Goal: Task Accomplishment & Management: Manage account settings

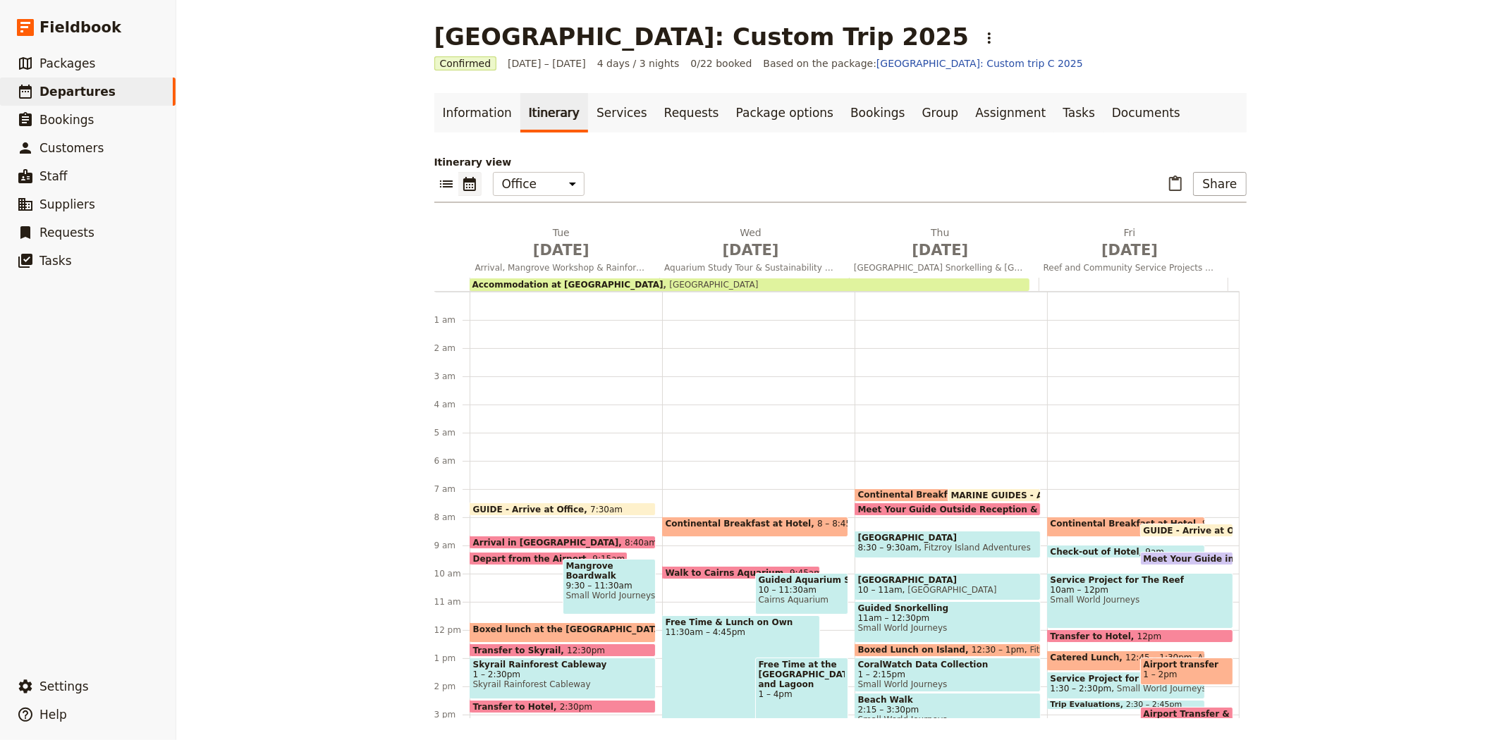
scroll to position [183, 0]
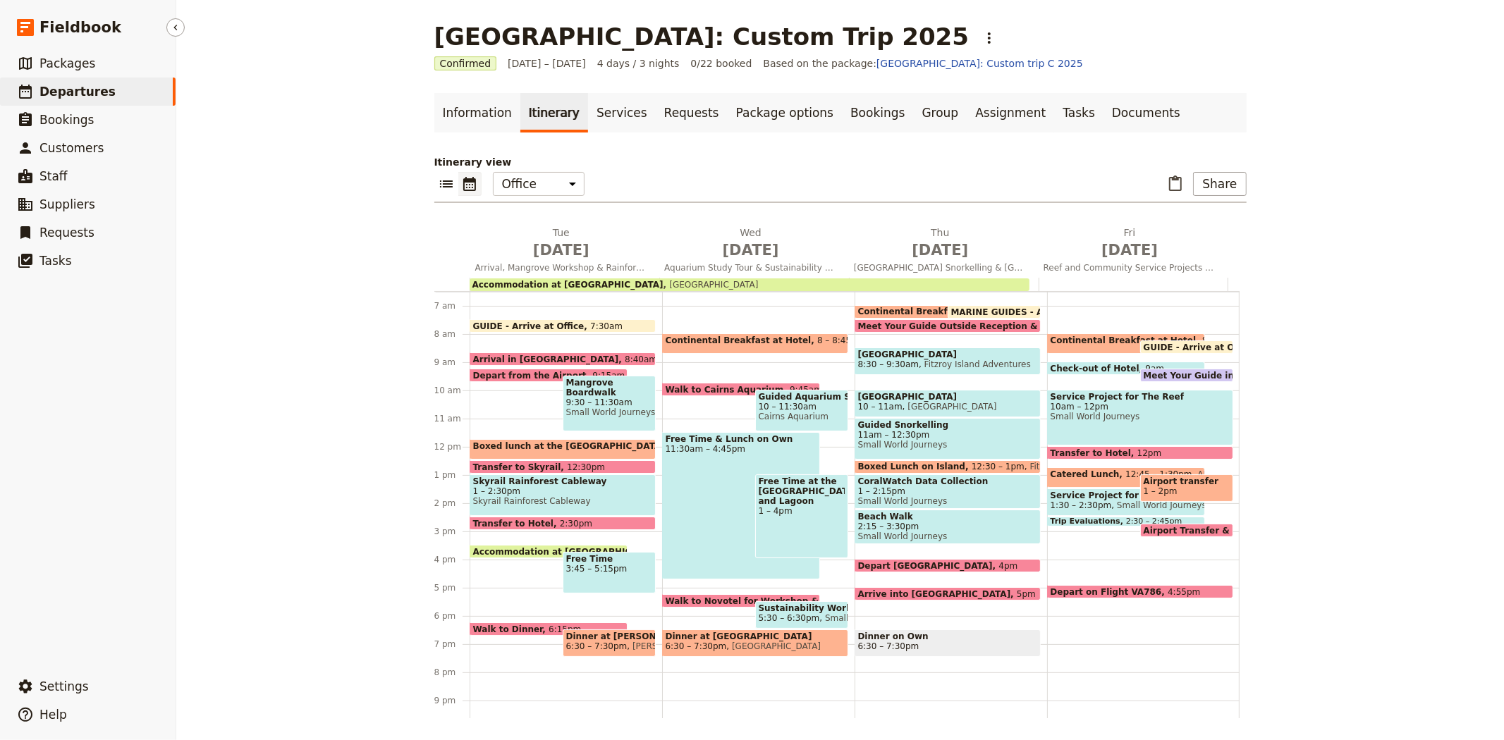
click at [107, 94] on link "​ Departures" at bounding box center [88, 92] width 176 height 28
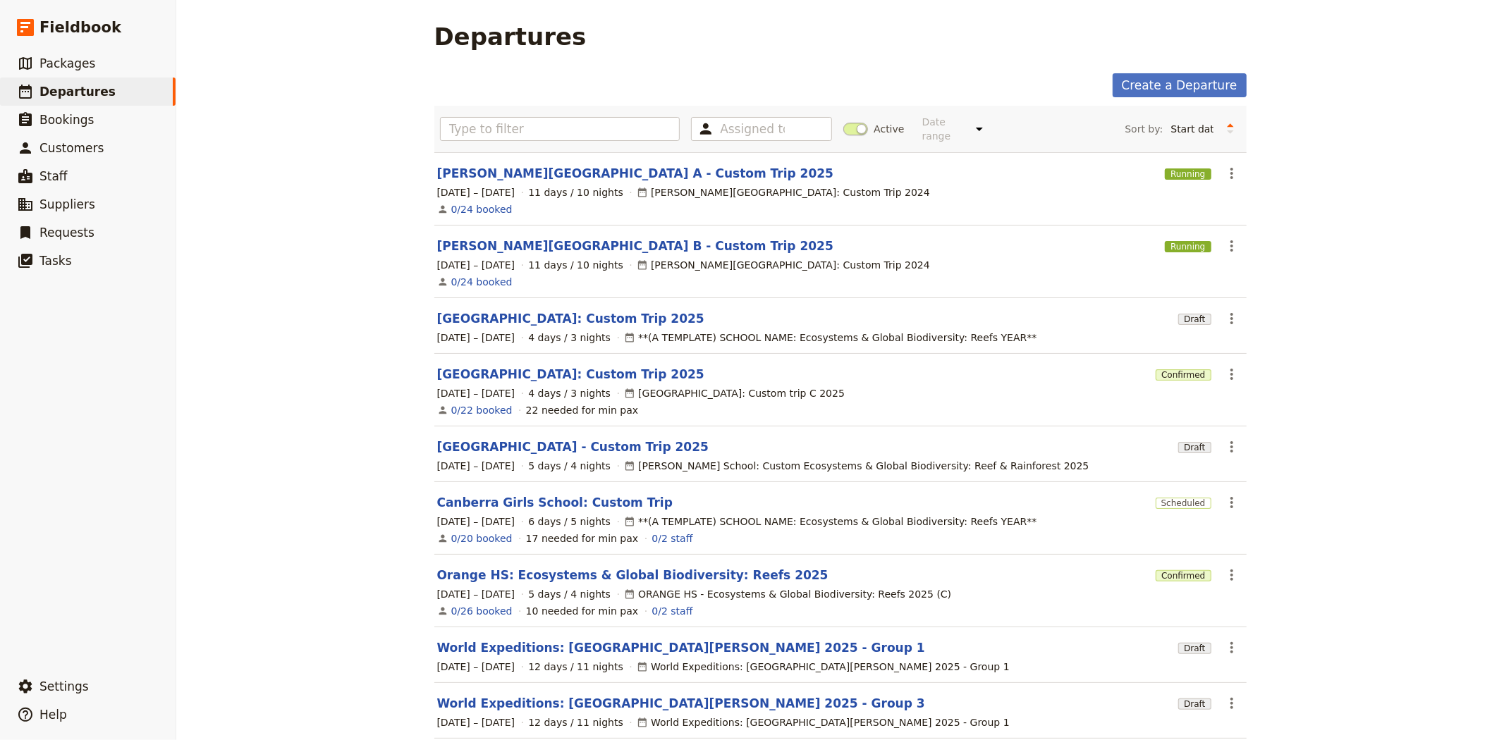
scroll to position [114, 0]
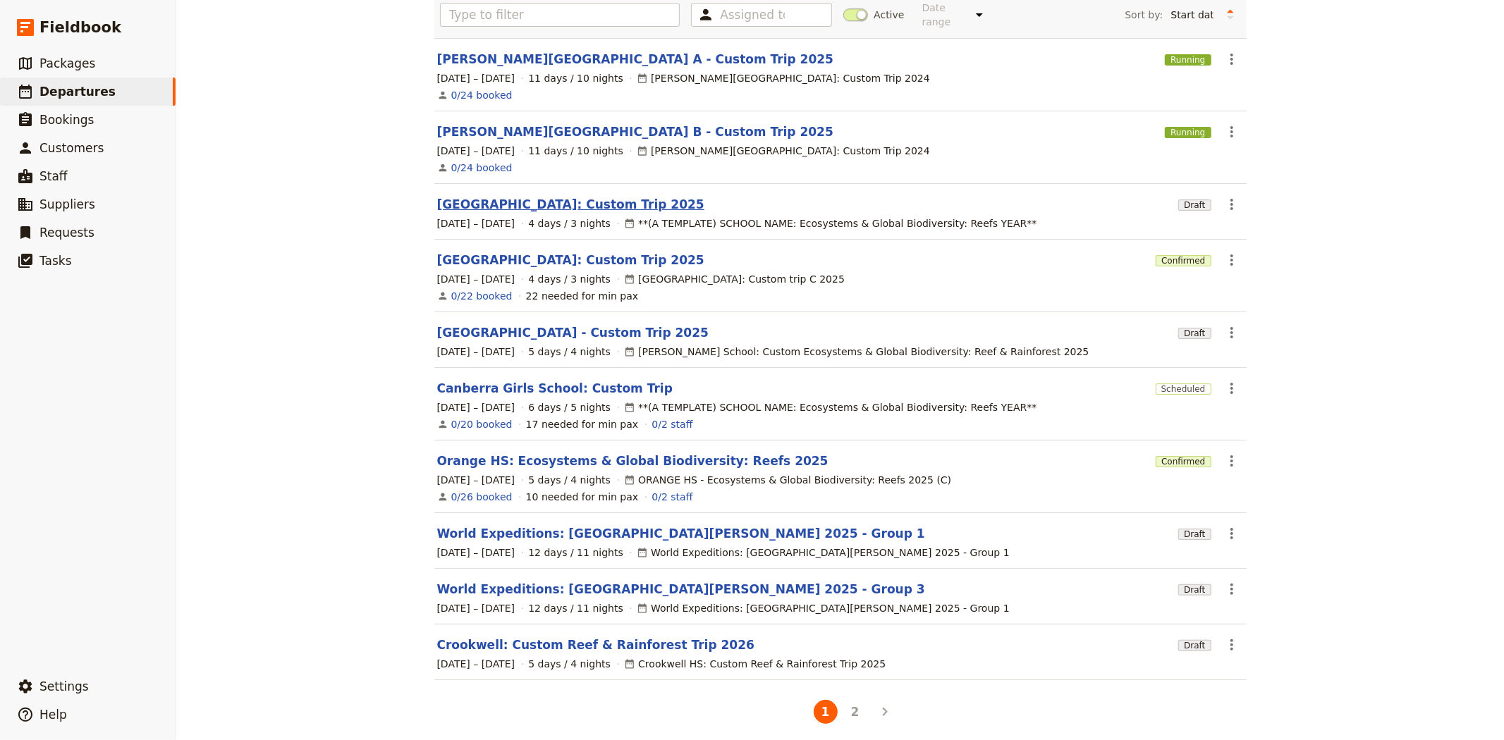
click at [511, 196] on link "[GEOGRAPHIC_DATA]: Custom Trip 2025" at bounding box center [570, 204] width 267 height 17
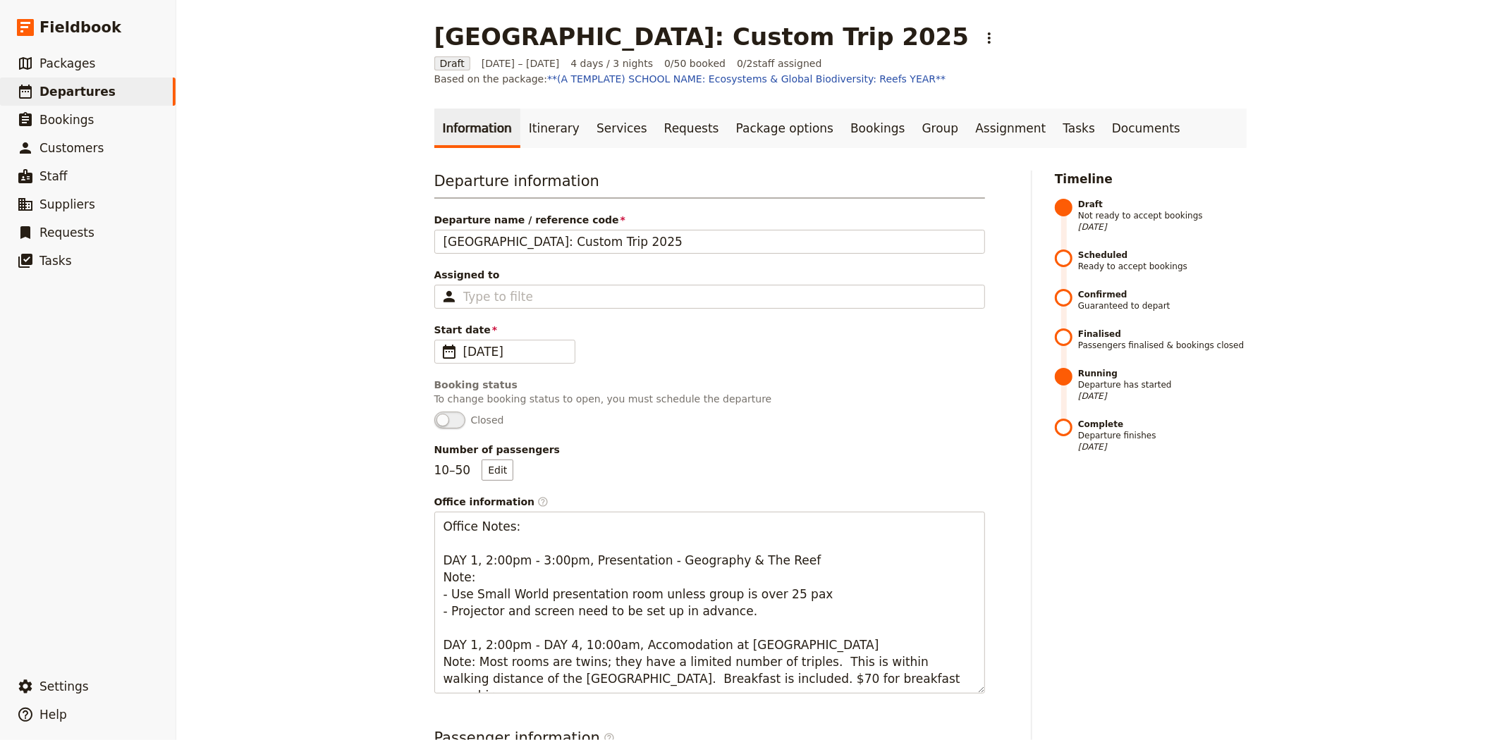
click at [543, 149] on div "Information Itinerary Services Requests Package options Bookings Group Assignme…" at bounding box center [840, 688] width 812 height 1159
click at [546, 124] on link "Itinerary" at bounding box center [554, 128] width 68 height 39
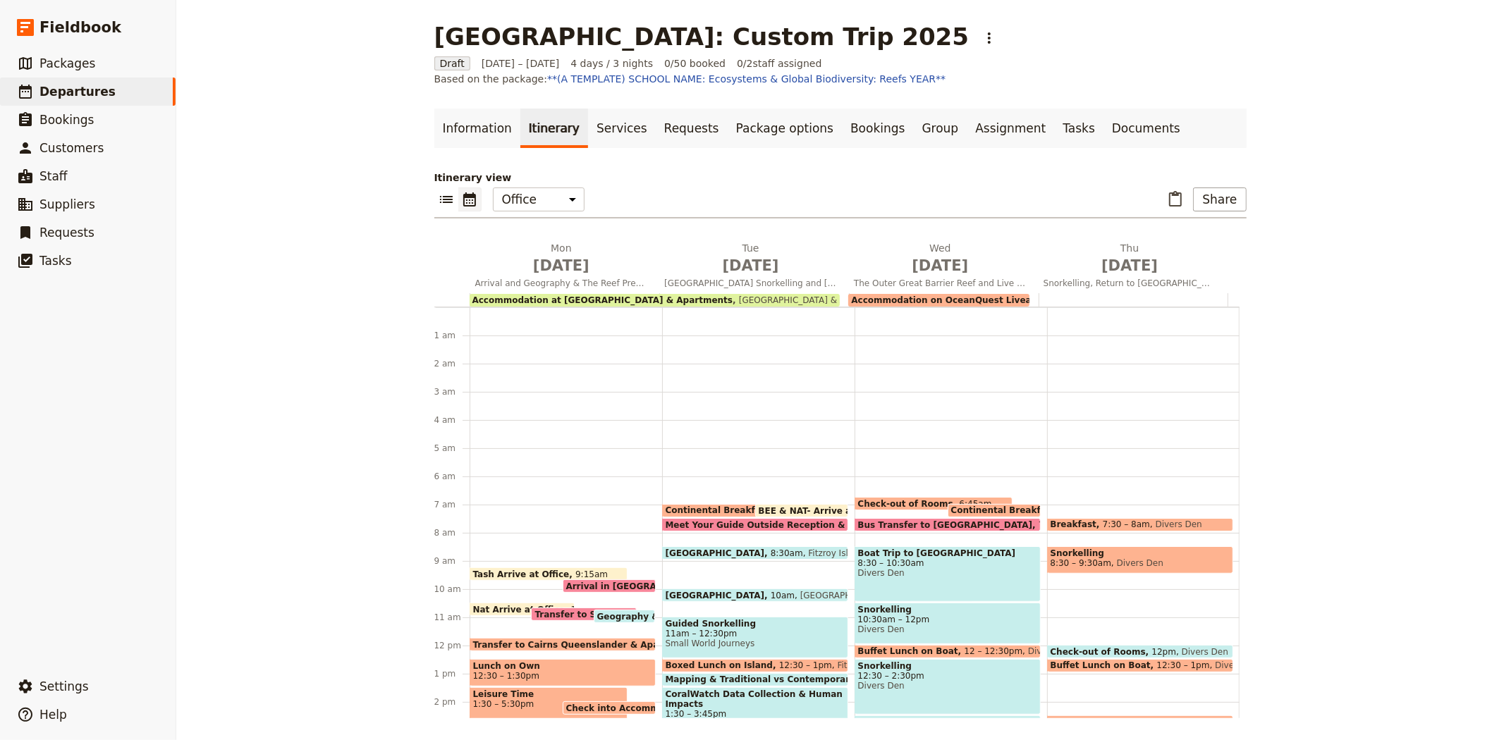
scroll to position [176, 0]
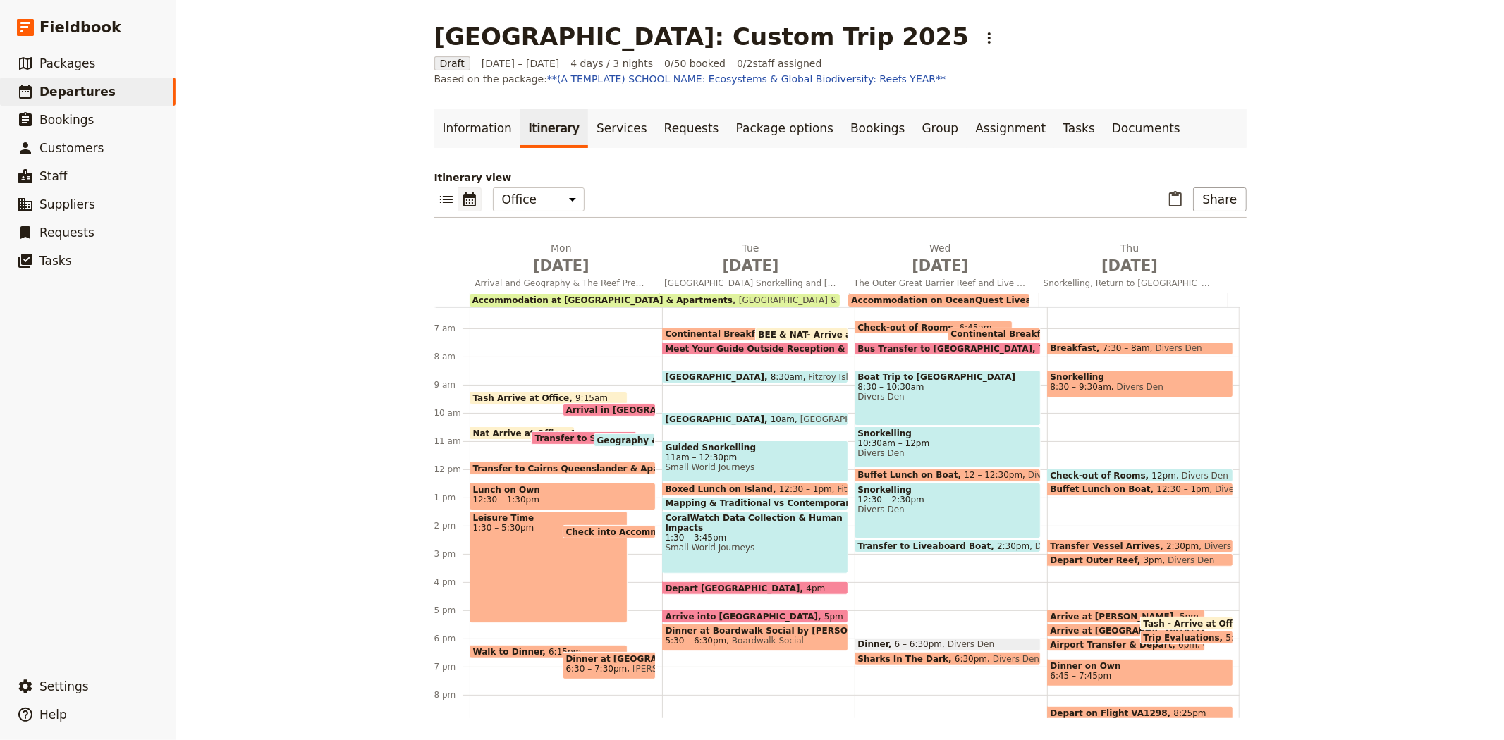
click at [769, 322] on div "Continental Breakfast at Hotel 7 – 7:30am BEE & NAT- Arrive at Office 7am Meet …" at bounding box center [758, 469] width 192 height 677
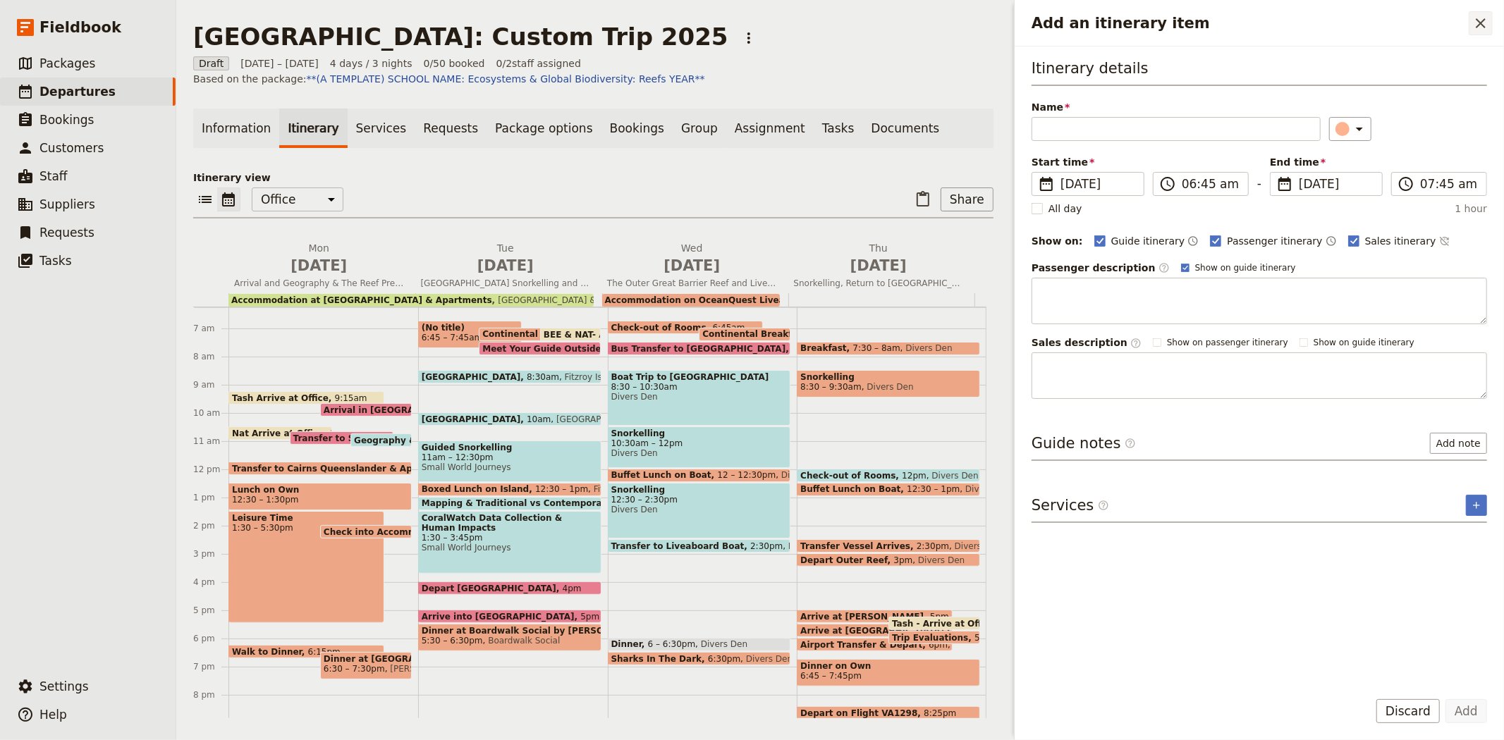
click at [1481, 15] on icon "Close drawer" at bounding box center [1480, 23] width 17 height 17
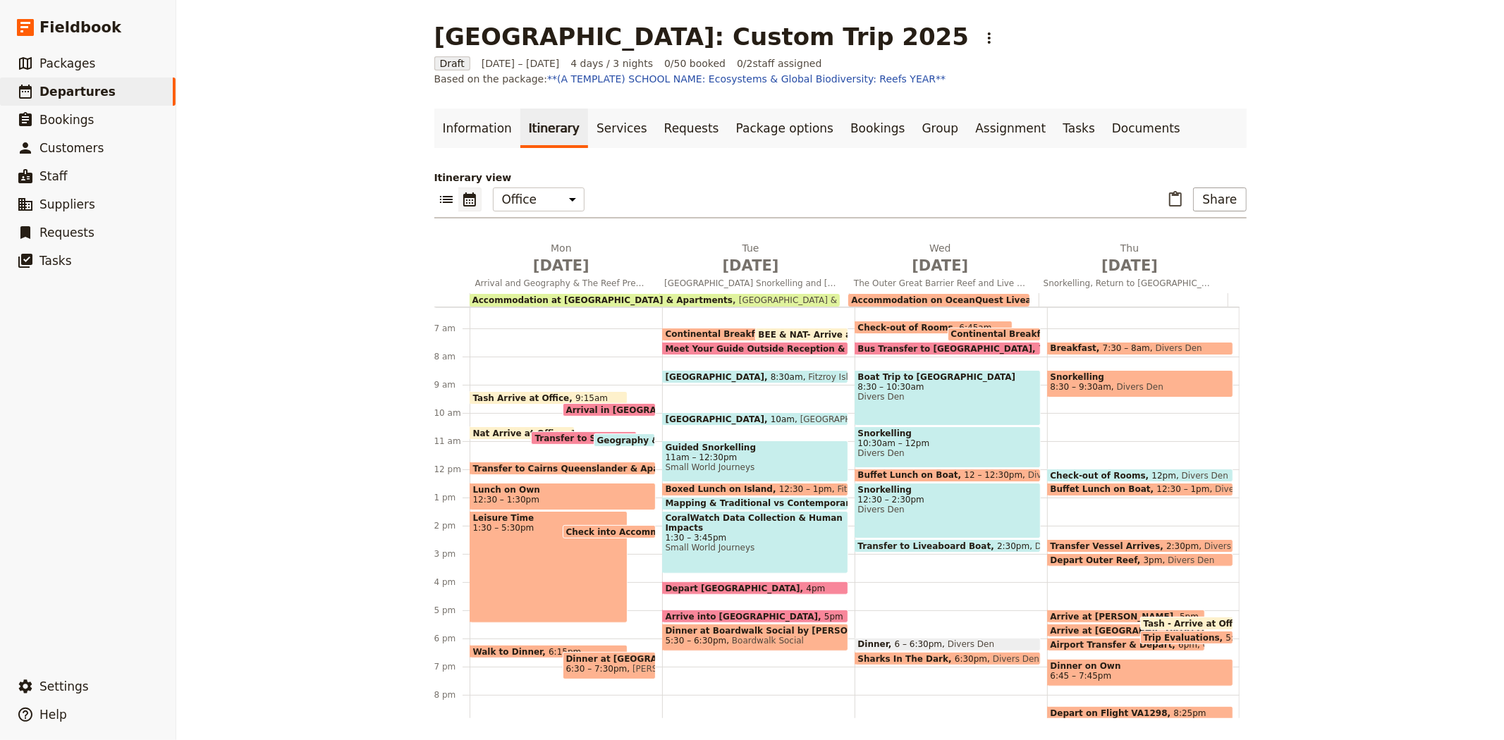
click at [800, 330] on span "BEE & NAT- Arrive at Office" at bounding box center [825, 334] width 133 height 9
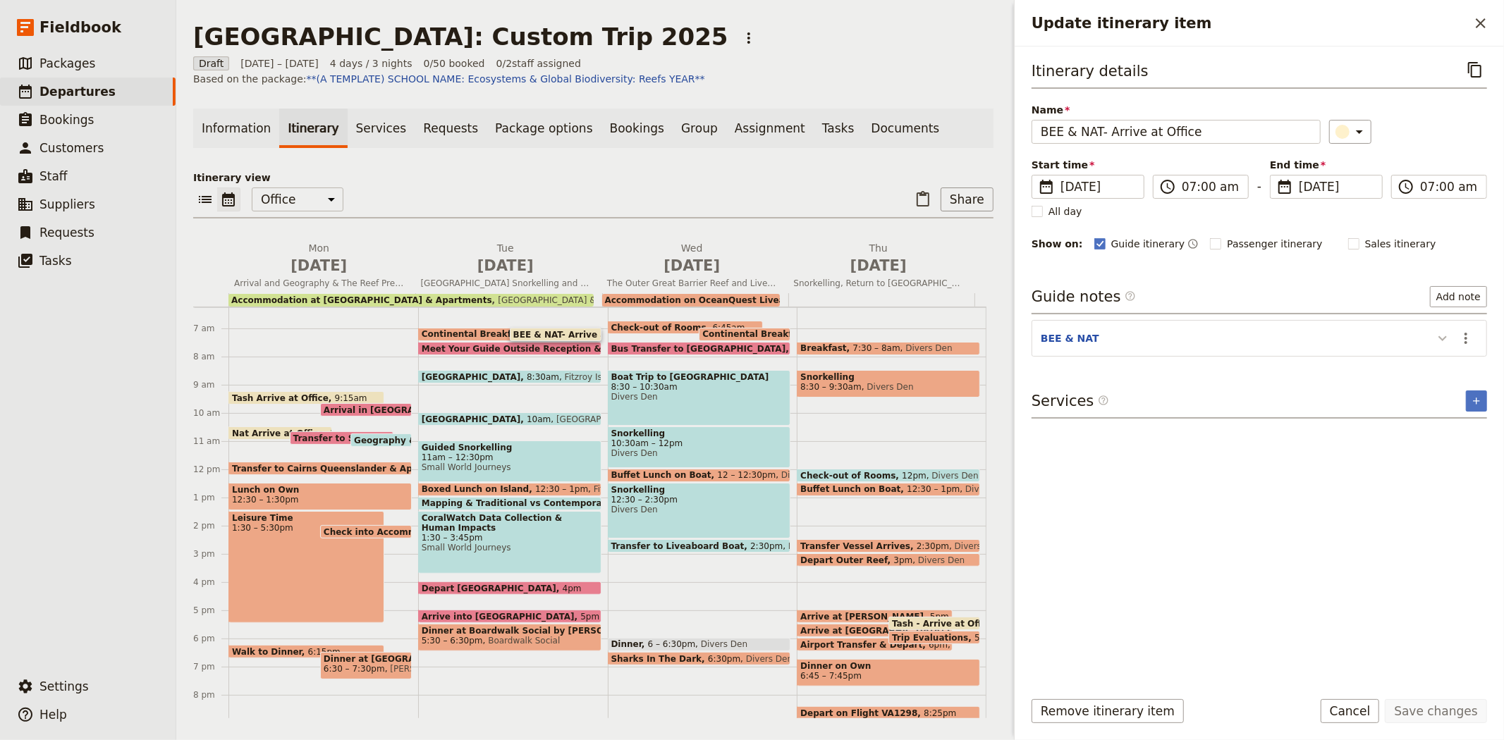
click at [1441, 337] on icon "Update itinerary item" at bounding box center [1442, 338] width 17 height 17
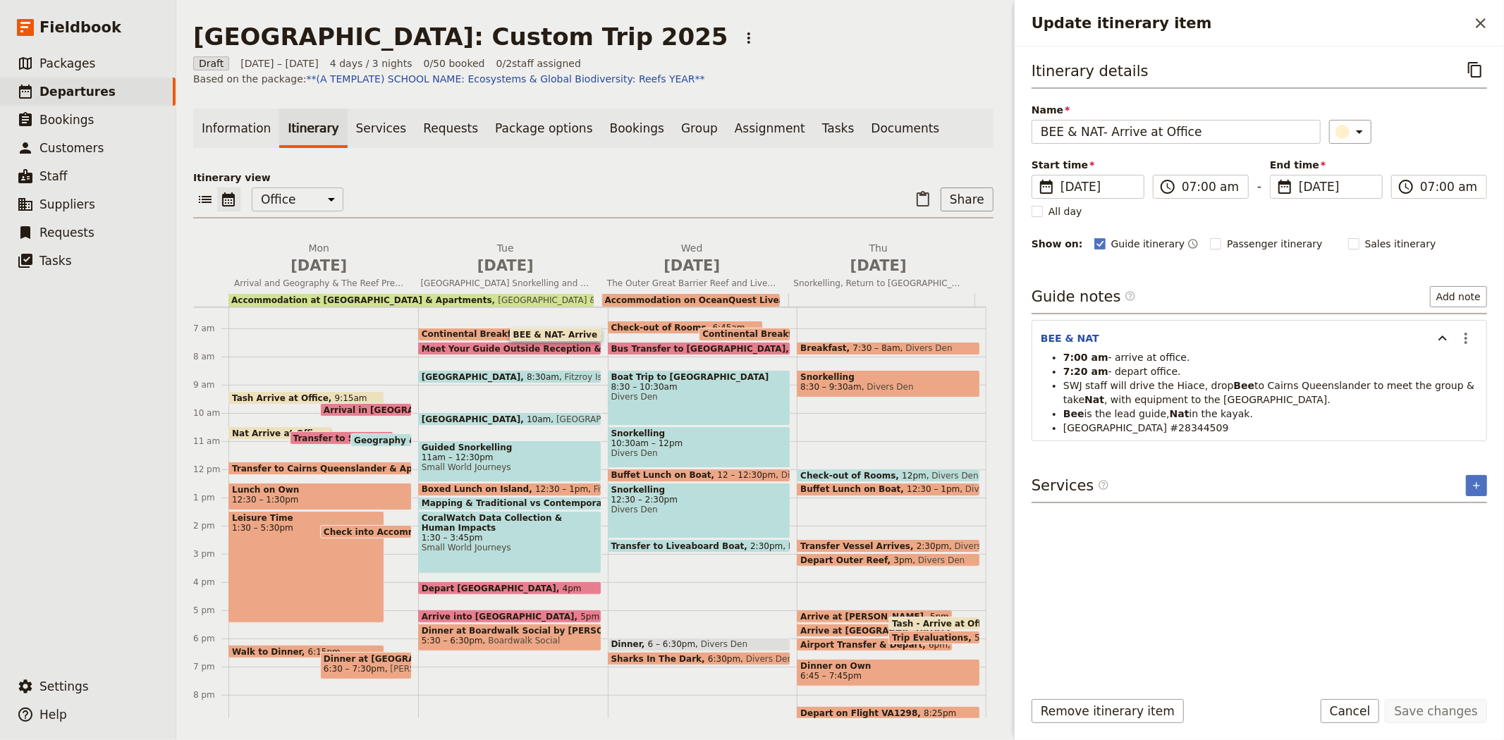
drag, startPoint x: 1267, startPoint y: 417, endPoint x: 1056, endPoint y: 348, distance: 222.1
click at [1056, 348] on section "BEE & NAT ​ 7:00 am - arrive at office. 7:20 am - depart office. SWJ staff will…" at bounding box center [1259, 380] width 455 height 121
click at [1169, 398] on span ", with equipment to the Reef Fleet Terminal." at bounding box center [1217, 399] width 226 height 11
click at [1239, 410] on li "Bee is the lead guide, Nat in the kayak." at bounding box center [1270, 414] width 415 height 14
drag, startPoint x: 1258, startPoint y: 412, endPoint x: 1033, endPoint y: 337, distance: 237.0
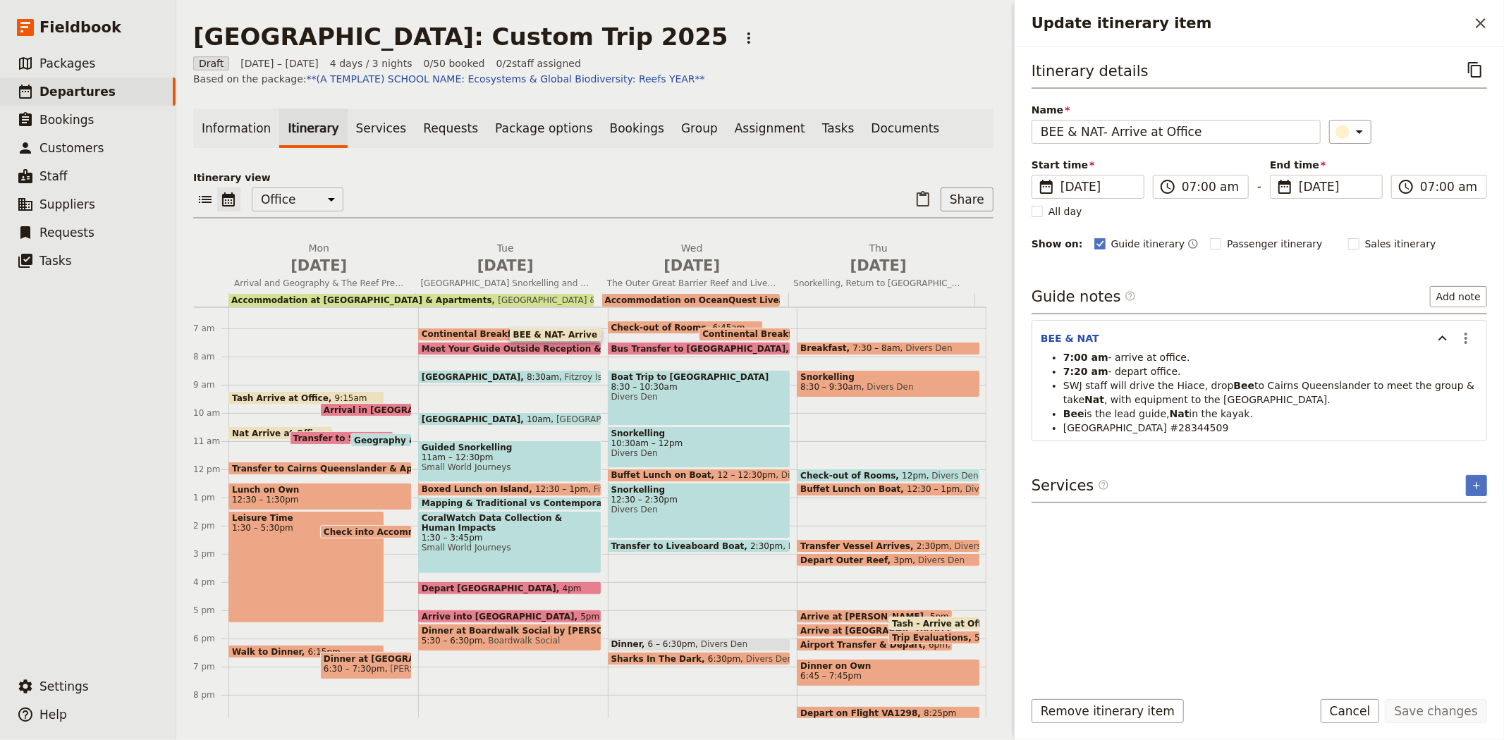
click at [1033, 337] on section "BEE & NAT ​ 7:00 am - arrive at office. 7:20 am - depart office. SWJ staff will…" at bounding box center [1259, 380] width 455 height 121
click at [1187, 402] on span ", with equipment to the Reef Fleet Terminal." at bounding box center [1217, 399] width 226 height 11
drag, startPoint x: 1161, startPoint y: 412, endPoint x: 1234, endPoint y: 414, distance: 73.4
click at [1234, 414] on li "Bee is the lead guide, Nat in the kayak." at bounding box center [1270, 414] width 415 height 14
click at [1209, 432] on span "Fitzroy Island Reservation #28344509" at bounding box center [1146, 427] width 166 height 11
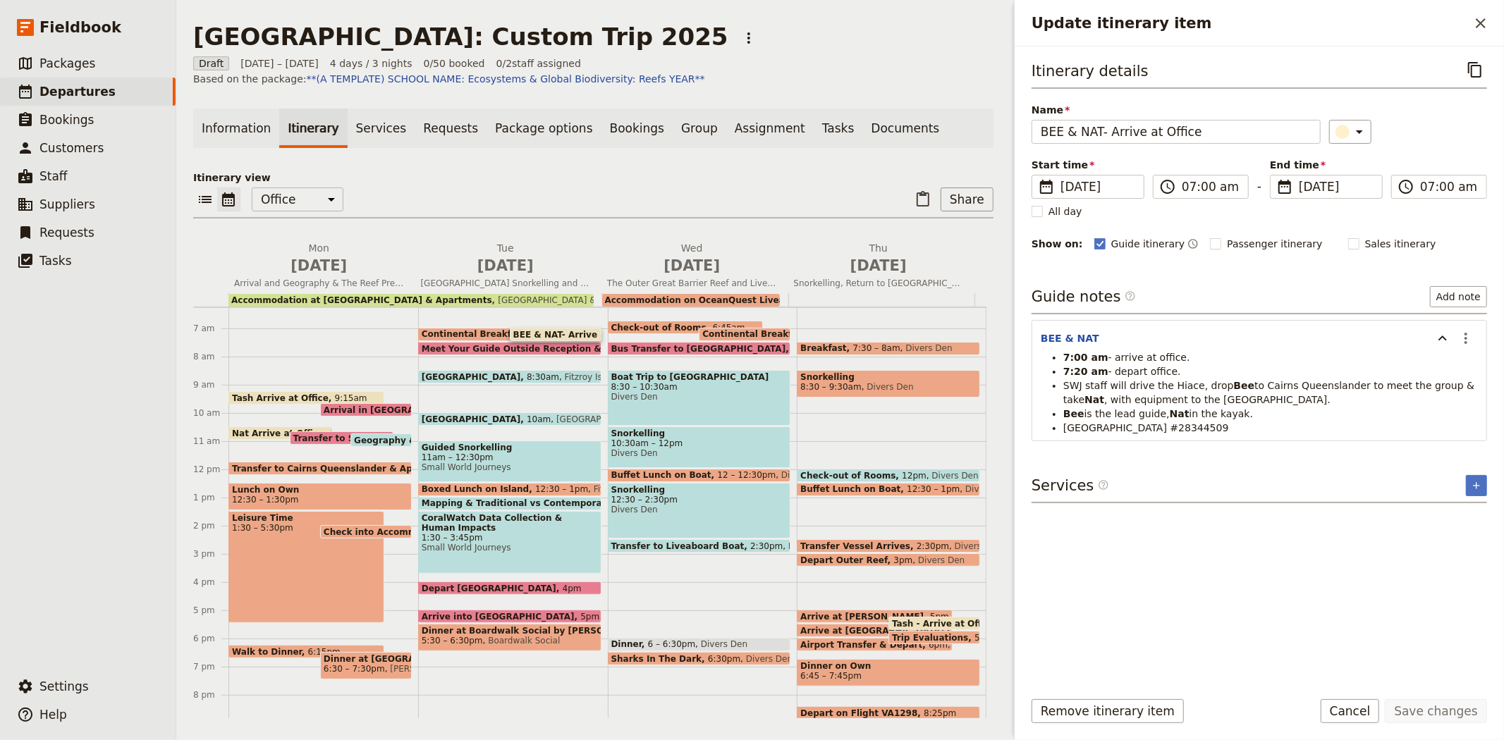
drag, startPoint x: 1225, startPoint y: 431, endPoint x: 1038, endPoint y: 334, distance: 210.3
click at [1038, 334] on section "BEE & NAT ​ 7:00 am - arrive at office. 7:20 am - depart office. SWJ staff will…" at bounding box center [1259, 380] width 455 height 121
click at [1199, 419] on span "in the kayak." at bounding box center [1222, 413] width 64 height 11
drag, startPoint x: 1236, startPoint y: 431, endPoint x: 1053, endPoint y: 358, distance: 197.2
click at [1053, 358] on ul "7:00 am - arrive at office. 7:20 am - depart office. SWJ staff will drive the H…" at bounding box center [1259, 392] width 437 height 85
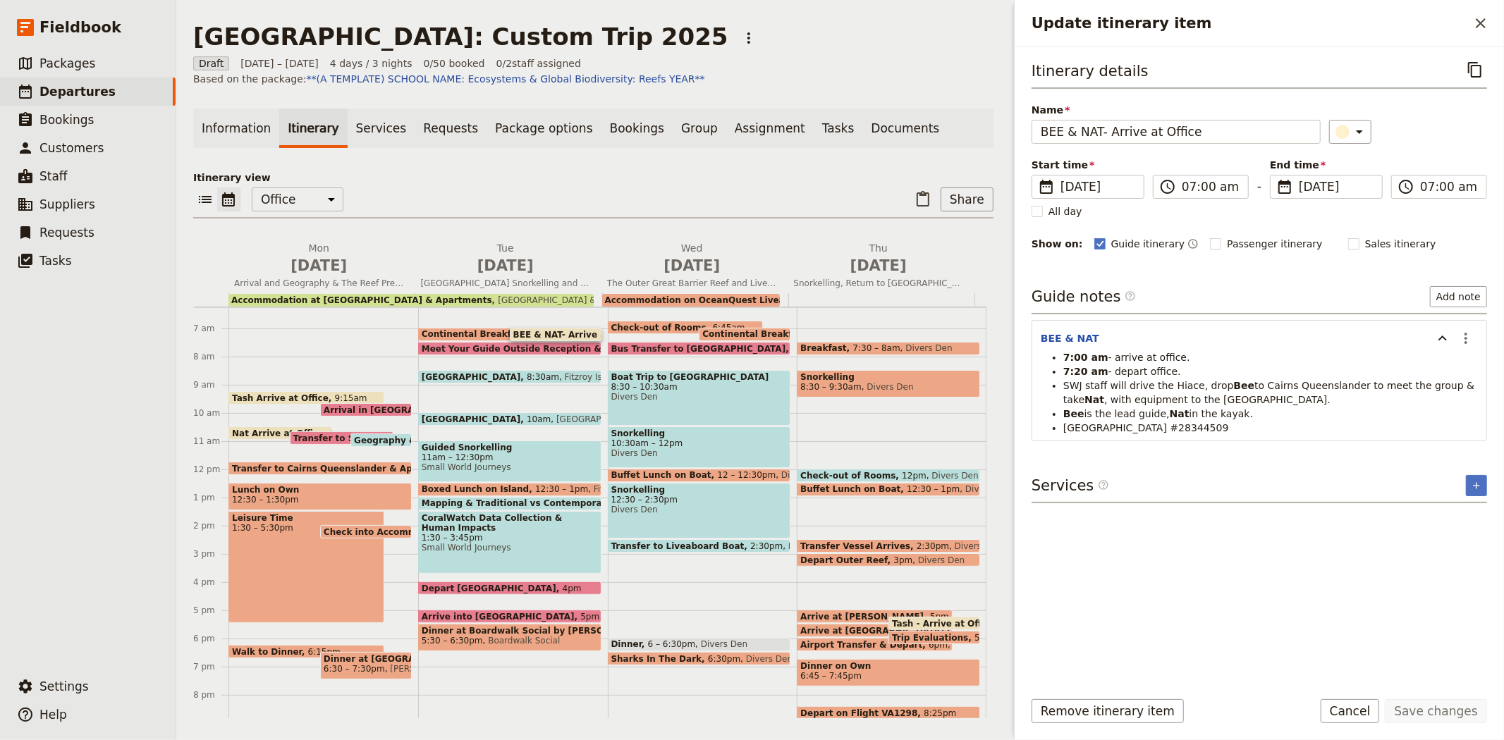
click at [1211, 390] on span "SWJ staff will drive the Hiace, drop" at bounding box center [1148, 385] width 171 height 11
drag, startPoint x: 1234, startPoint y: 427, endPoint x: 1017, endPoint y: 329, distance: 238.3
click at [1017, 329] on div "Itinerary details ​ Name BEE & NAT- Arrive at Office ​ Start time ​ 16 Sep 2025…" at bounding box center [1259, 363] width 489 height 632
click at [1244, 396] on span ", with equipment to the Reef Fleet Terminal." at bounding box center [1217, 399] width 226 height 11
drag, startPoint x: 1037, startPoint y: 329, endPoint x: 1280, endPoint y: 423, distance: 260.7
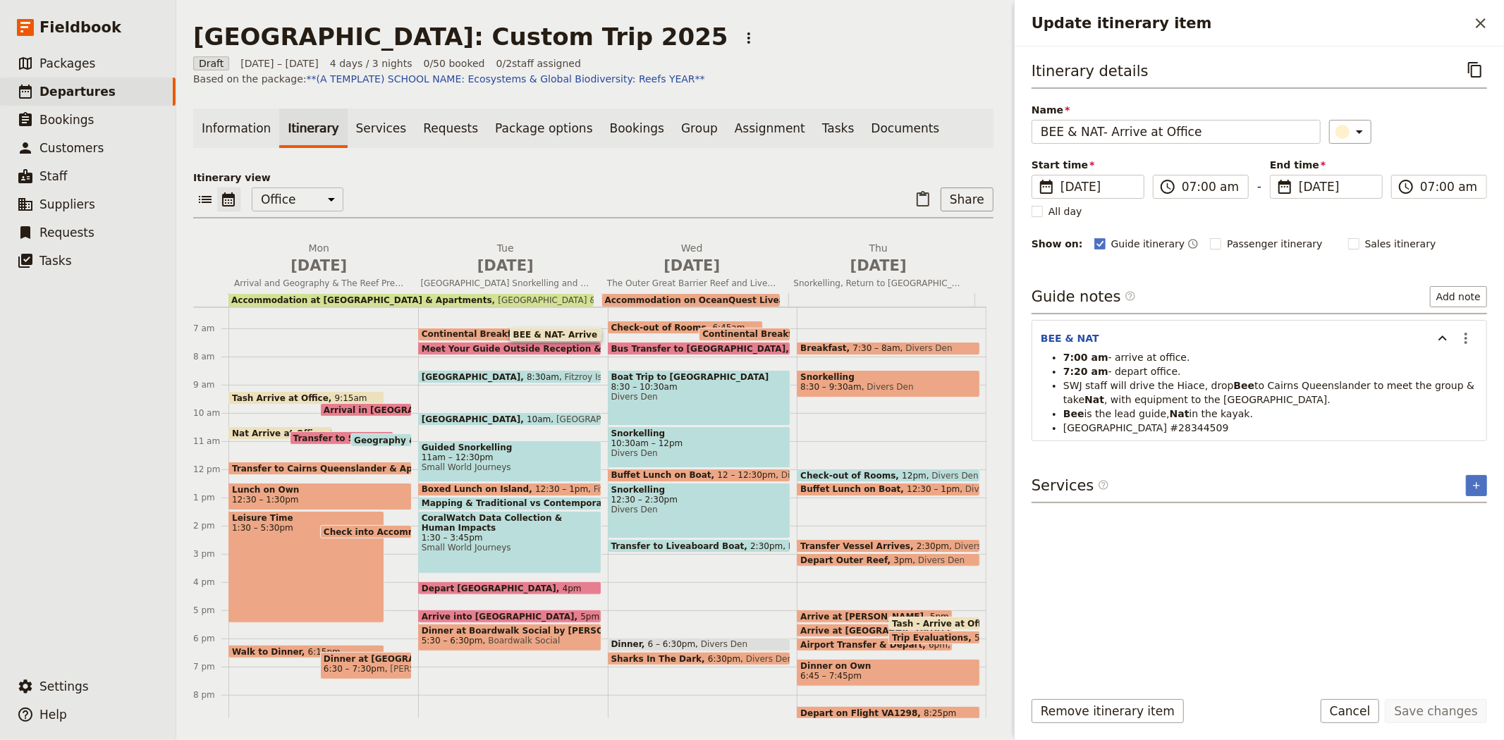
click at [1280, 423] on section "BEE & NAT ​ 7:00 am - arrive at office. 7:20 am - depart office. SWJ staff will…" at bounding box center [1259, 380] width 455 height 121
click at [1263, 419] on li "Bee is the lead guide, Nat in the kayak." at bounding box center [1270, 414] width 415 height 14
drag, startPoint x: 1245, startPoint y: 424, endPoint x: 1003, endPoint y: 338, distance: 257.1
click at [1003, 338] on div "Alamanda College: Custom Trip 2025 ​ Draft 15 – 18 Sep 2025 4 days / 3 nights 0…" at bounding box center [840, 370] width 1328 height 740
click at [1223, 394] on span ", with equipment to the Reef Fleet Terminal." at bounding box center [1217, 399] width 226 height 11
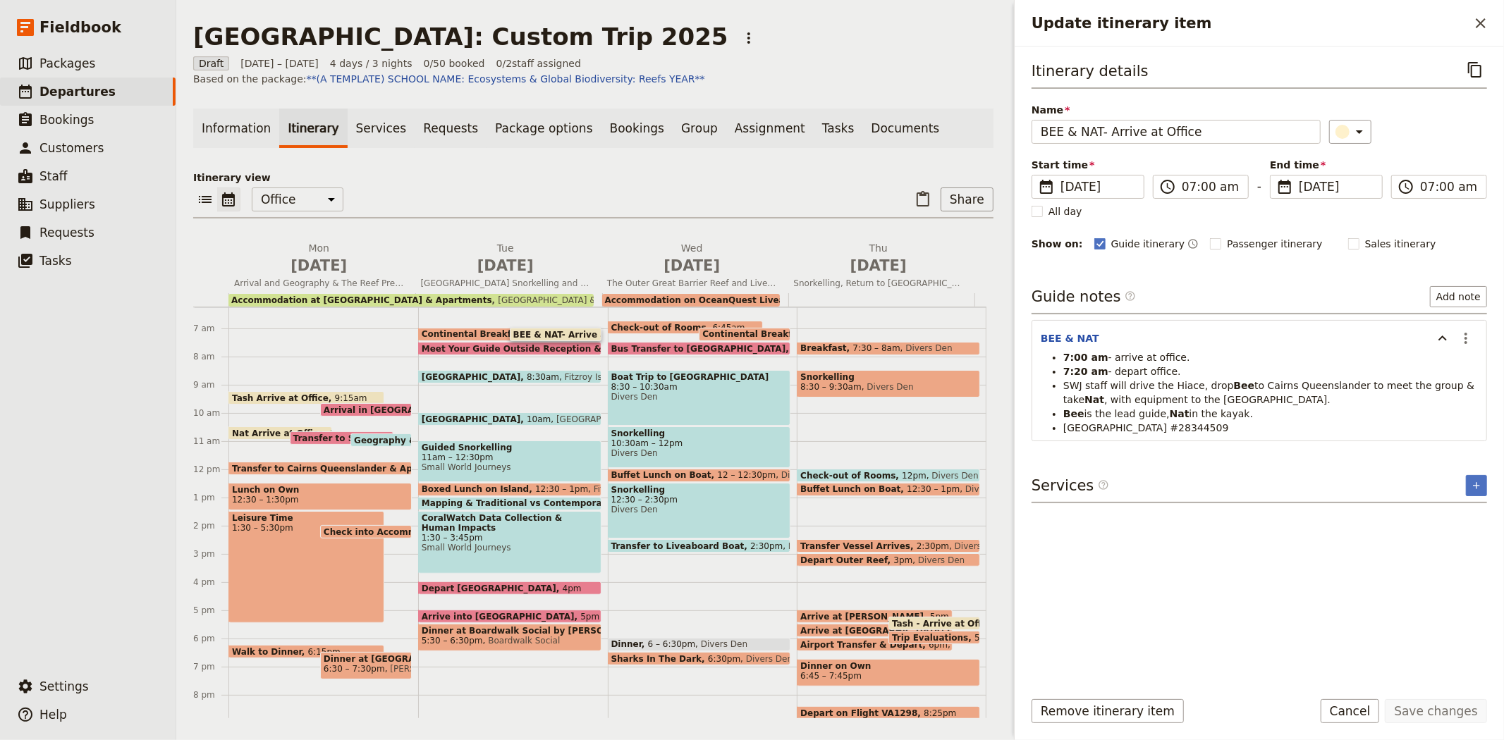
drag, startPoint x: 1252, startPoint y: 424, endPoint x: 1026, endPoint y: 329, distance: 245.2
click at [1026, 329] on div "Itinerary details ​ Name BEE & NAT- Arrive at Office ​ Start time ​ 16 Sep 2025…" at bounding box center [1259, 363] width 489 height 632
click at [1253, 414] on li "Bee is the lead guide, Nat in the kayak." at bounding box center [1270, 414] width 415 height 14
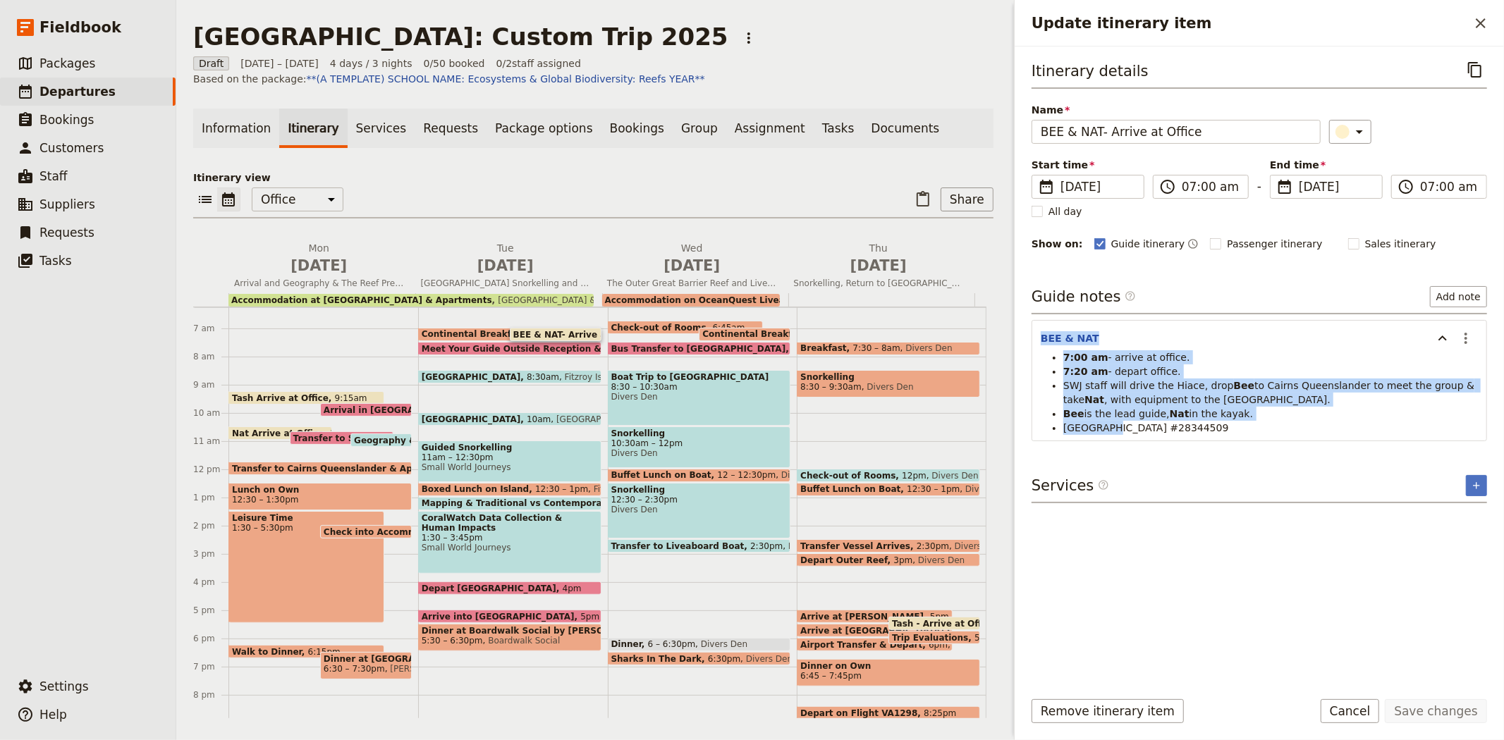
drag, startPoint x: 1098, startPoint y: 420, endPoint x: 1039, endPoint y: 331, distance: 105.8
click at [1037, 331] on section "BEE & NAT ​ 7:00 am - arrive at office. 7:20 am - depart office. SWJ staff will…" at bounding box center [1259, 380] width 455 height 121
click at [1158, 386] on span "SWJ staff will drive the Hiace, drop" at bounding box center [1148, 385] width 171 height 11
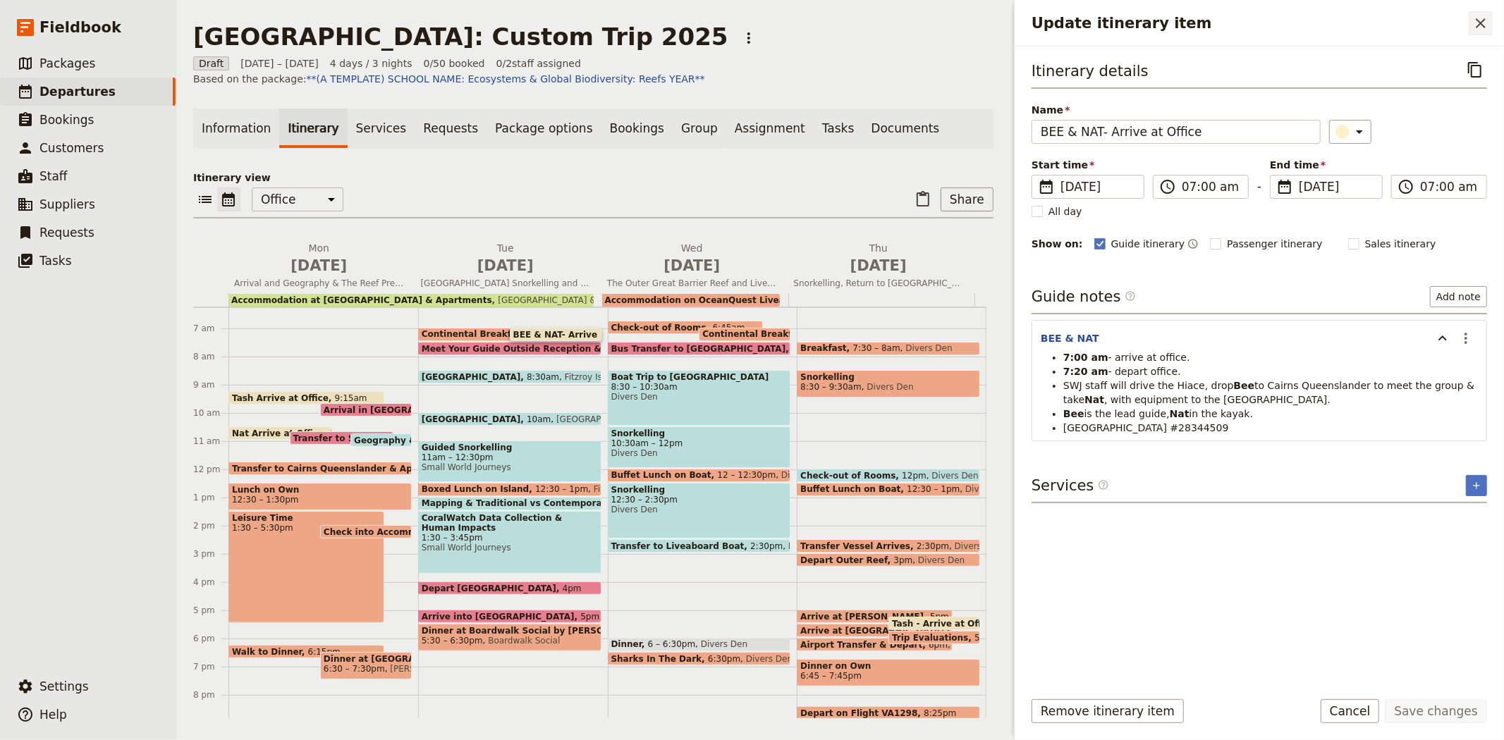
drag, startPoint x: 1532, startPoint y: 44, endPoint x: 1476, endPoint y: 30, distance: 57.5
click at [1503, 36] on html "Fieldbook ​ ​ Fieldbook ​ ​ Packages ​ Departures ​ Bookings ​ Customers ​ Staf…" at bounding box center [752, 370] width 1504 height 740
click at [1476, 30] on icon "Close drawer" at bounding box center [1480, 23] width 17 height 17
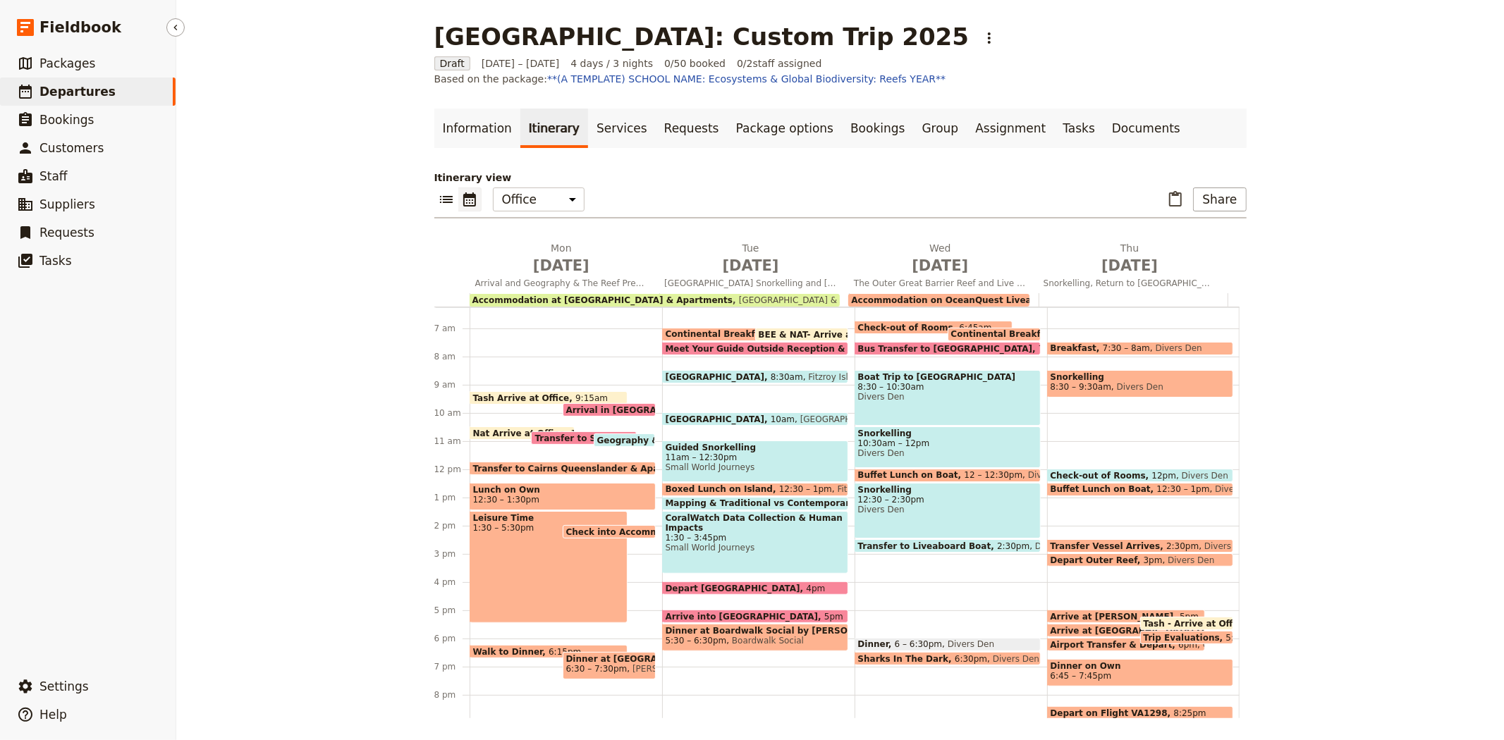
click at [82, 100] on link "​ Departures" at bounding box center [88, 92] width 176 height 28
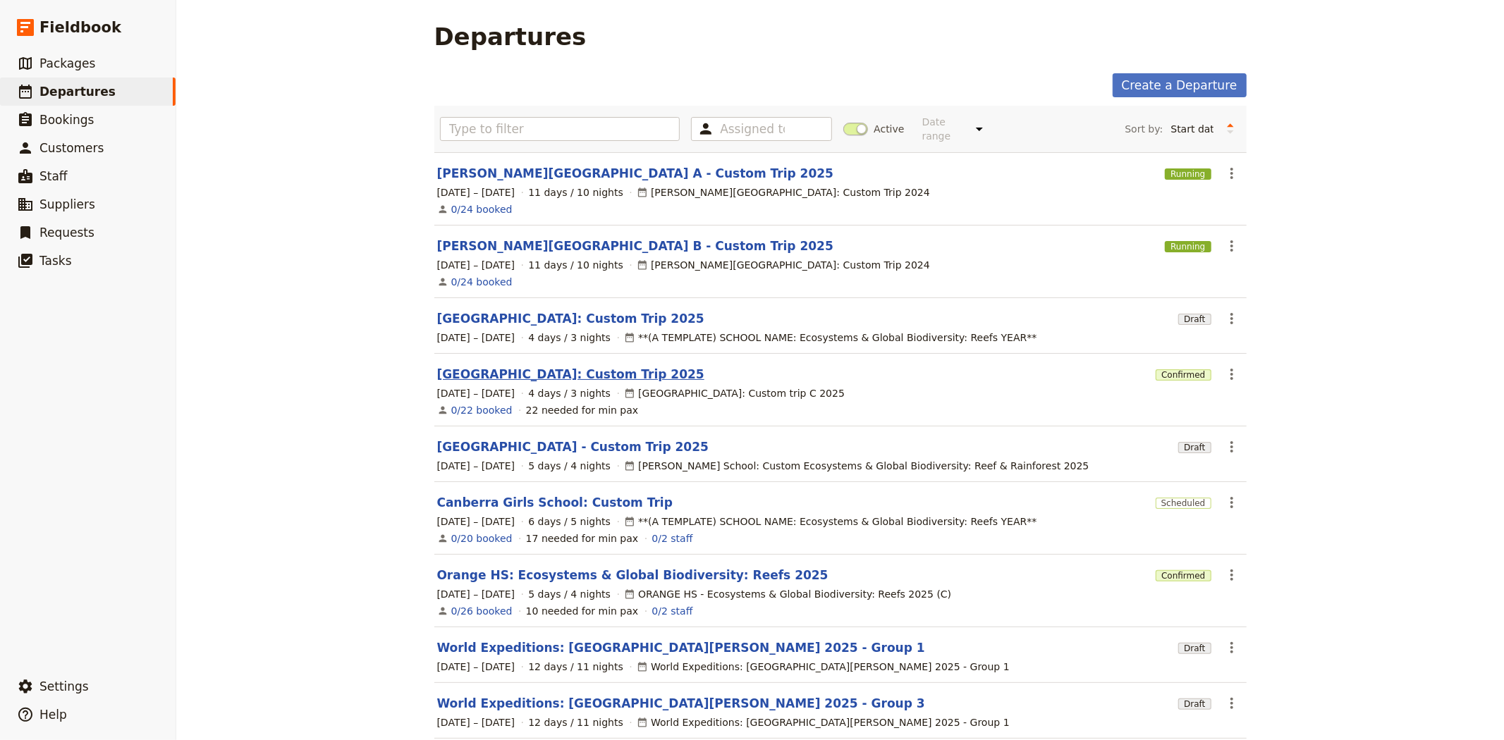
click at [551, 366] on link "[GEOGRAPHIC_DATA]: Custom Trip 2025" at bounding box center [570, 374] width 267 height 17
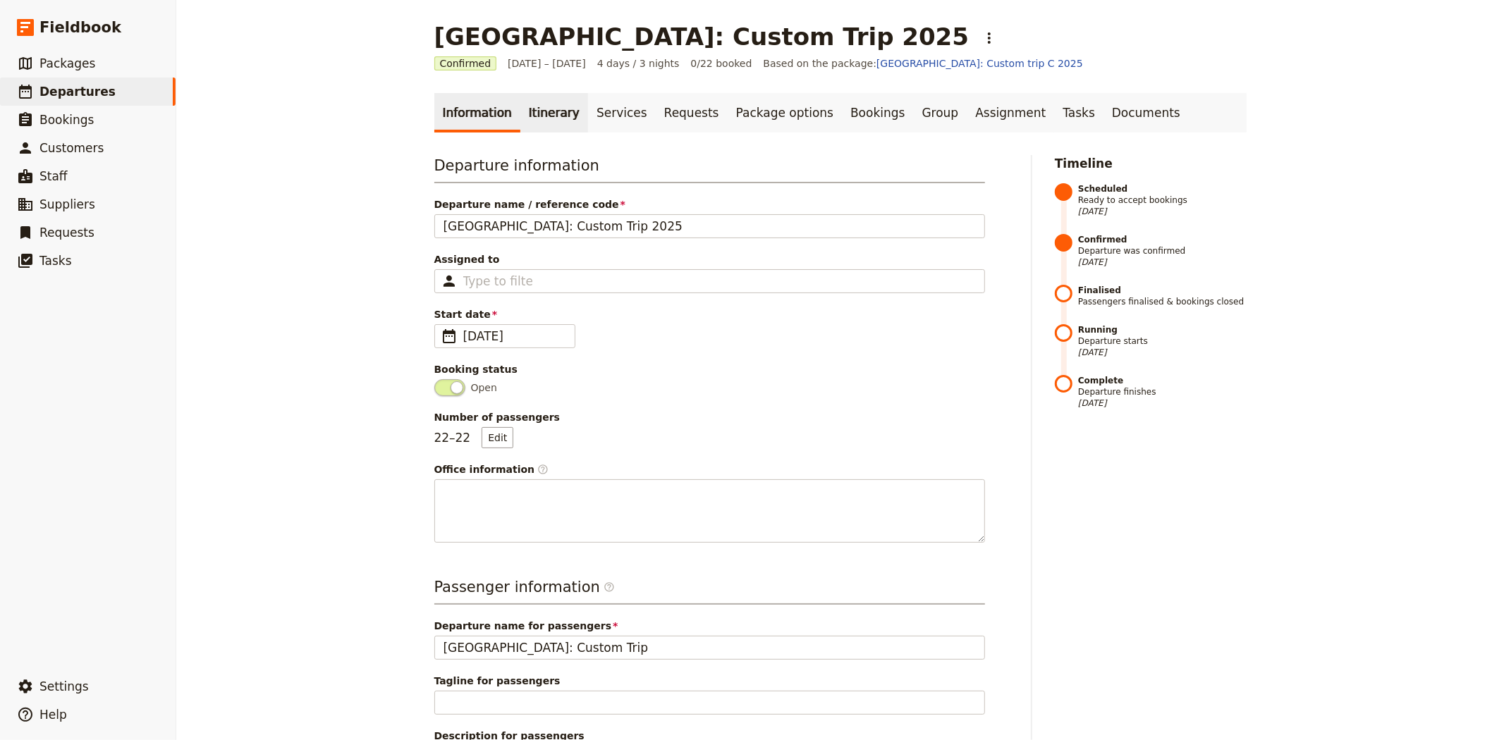
click at [543, 118] on link "Itinerary" at bounding box center [554, 112] width 68 height 39
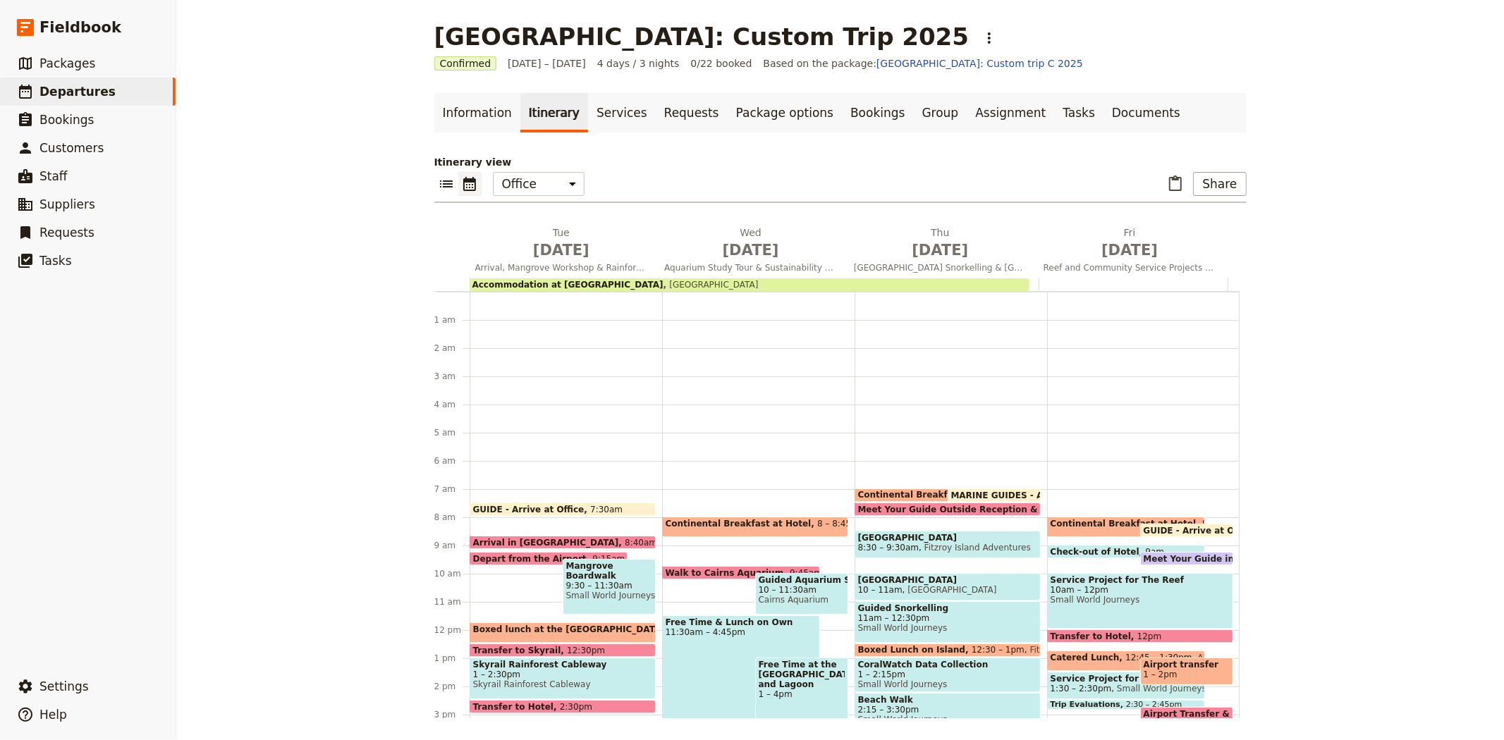
scroll to position [183, 0]
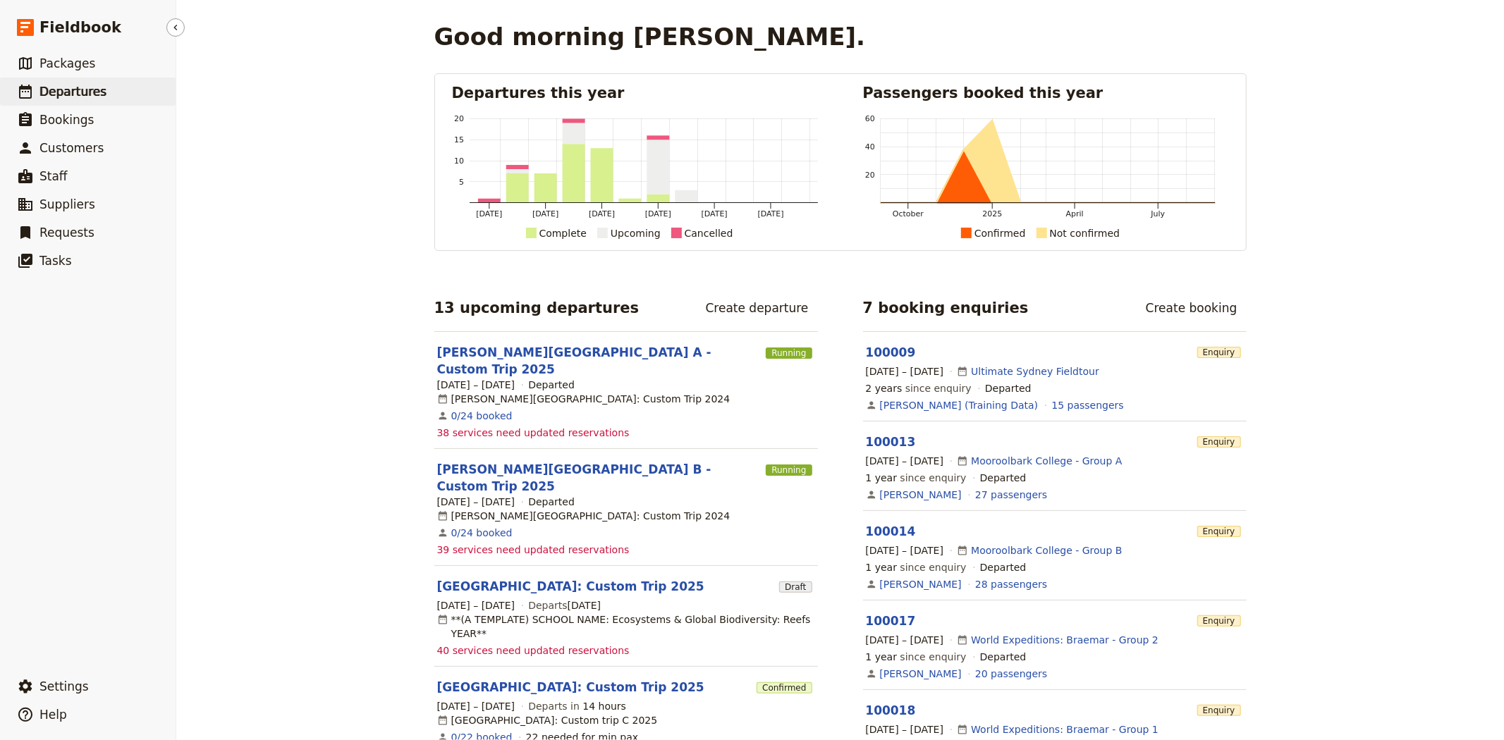
click at [97, 86] on link "​ Departures" at bounding box center [88, 92] width 176 height 28
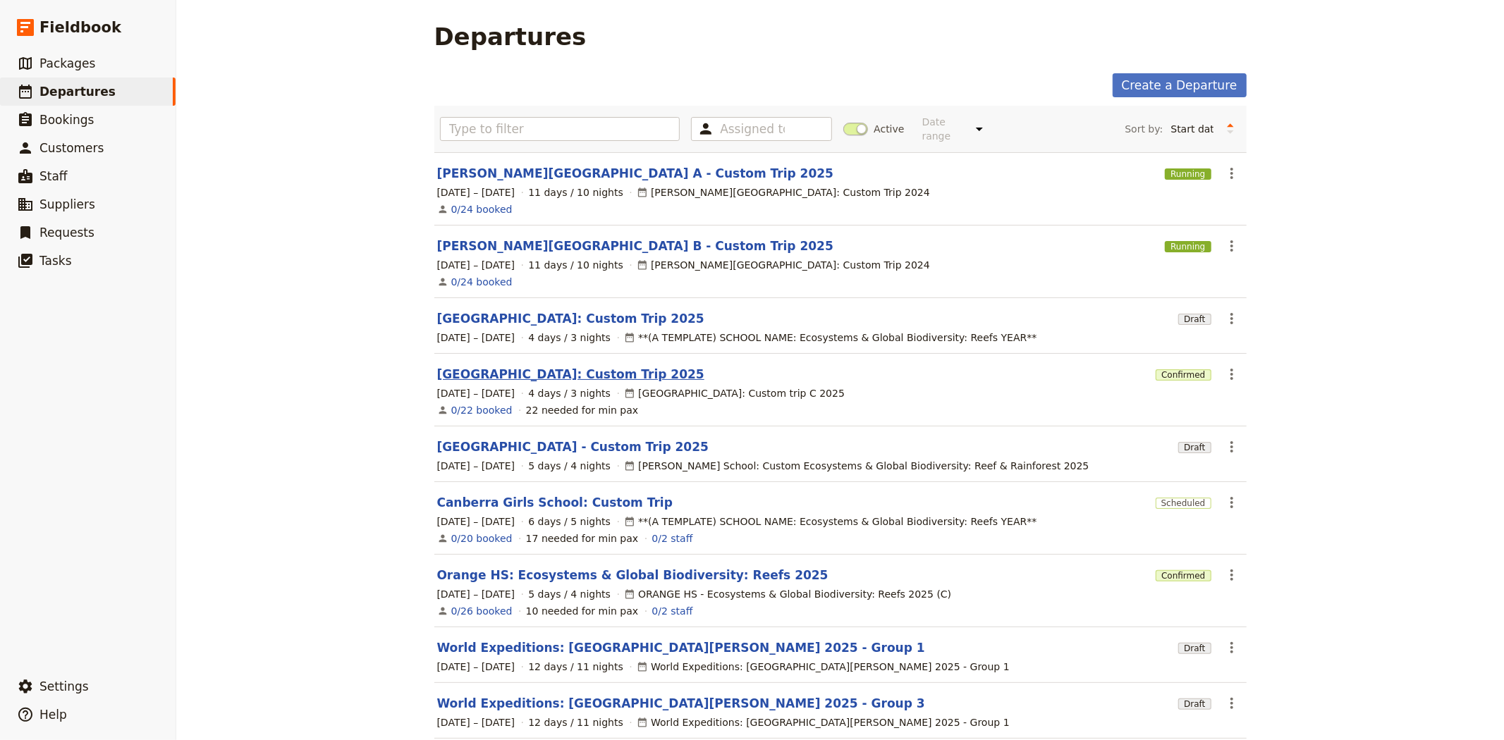
click at [543, 366] on link "[GEOGRAPHIC_DATA]: Custom Trip 2025" at bounding box center [570, 374] width 267 height 17
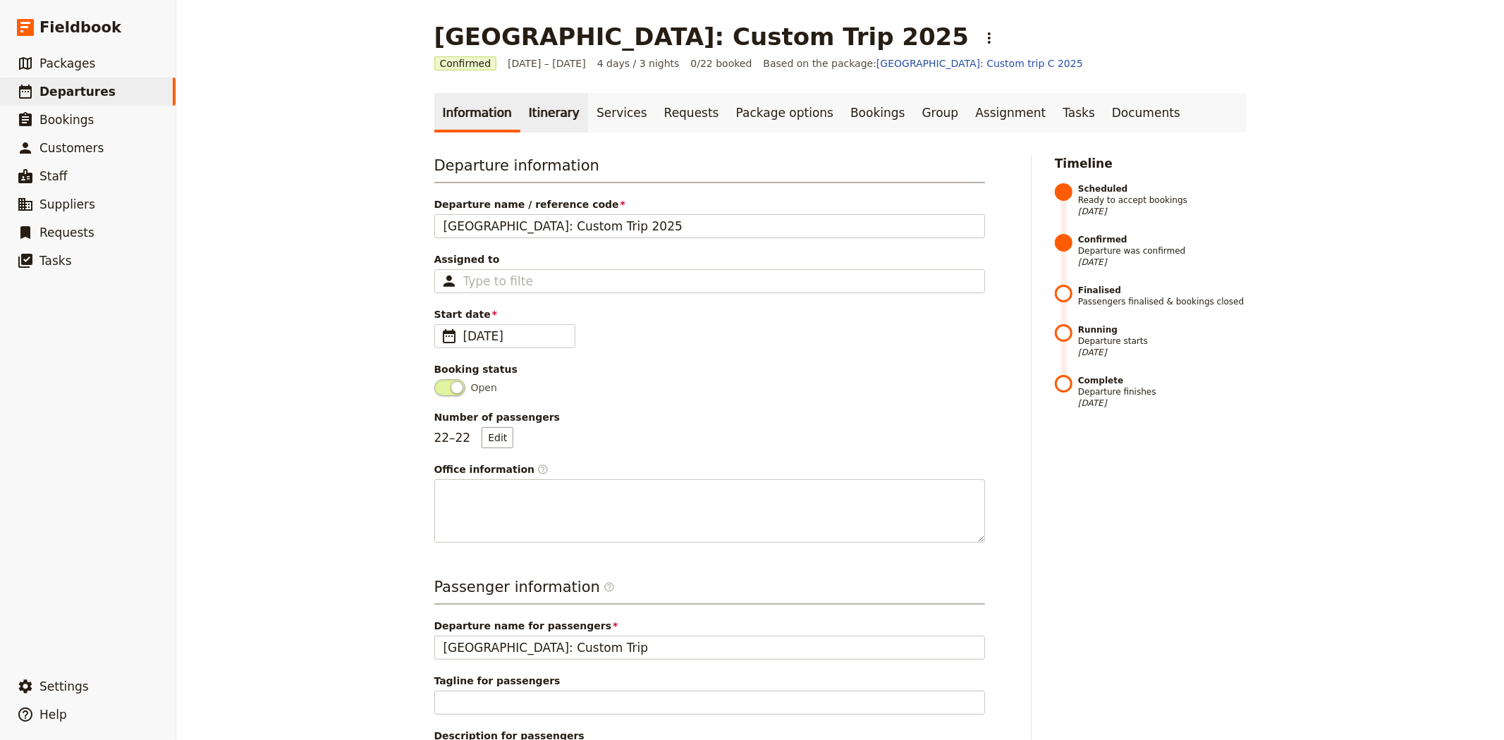
click at [529, 123] on link "Itinerary" at bounding box center [554, 112] width 68 height 39
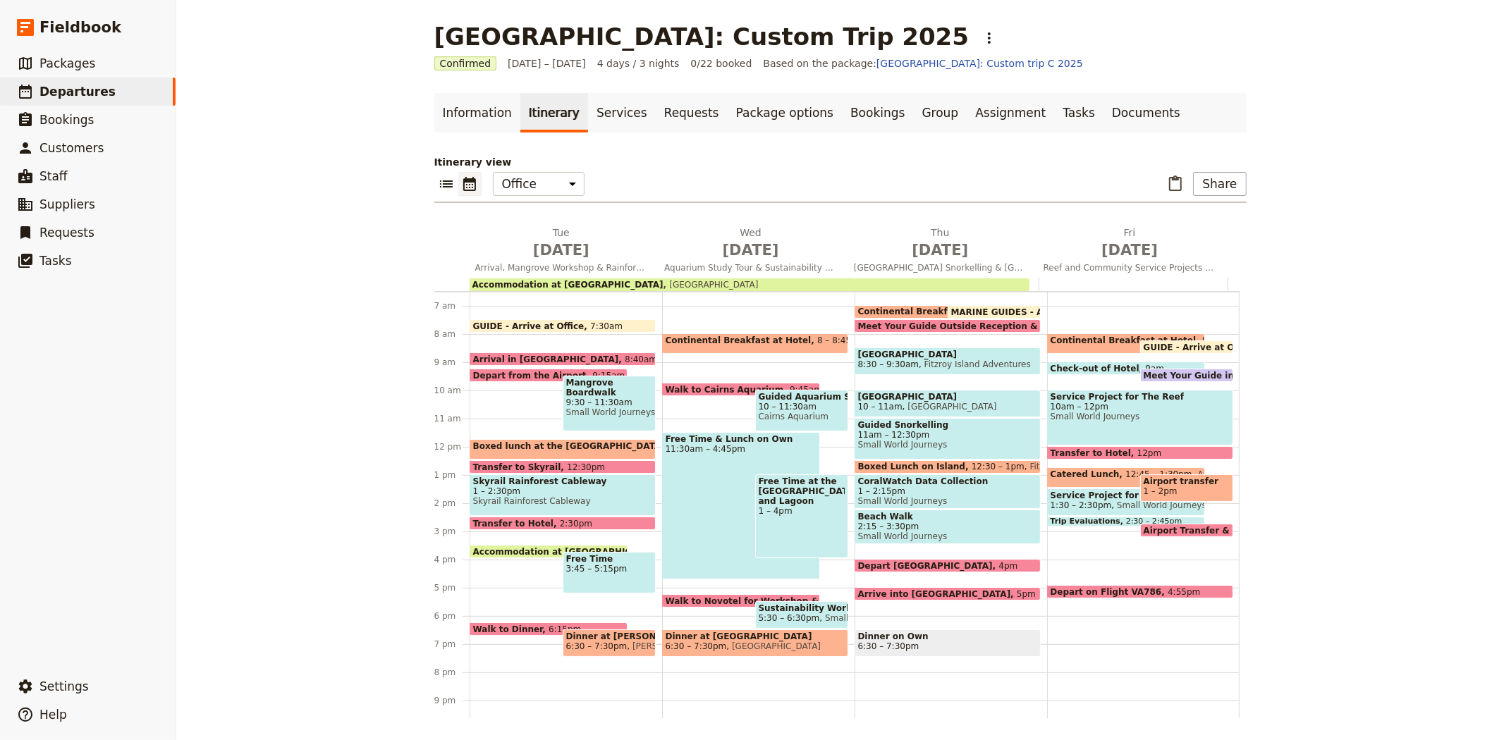
scroll to position [250, 0]
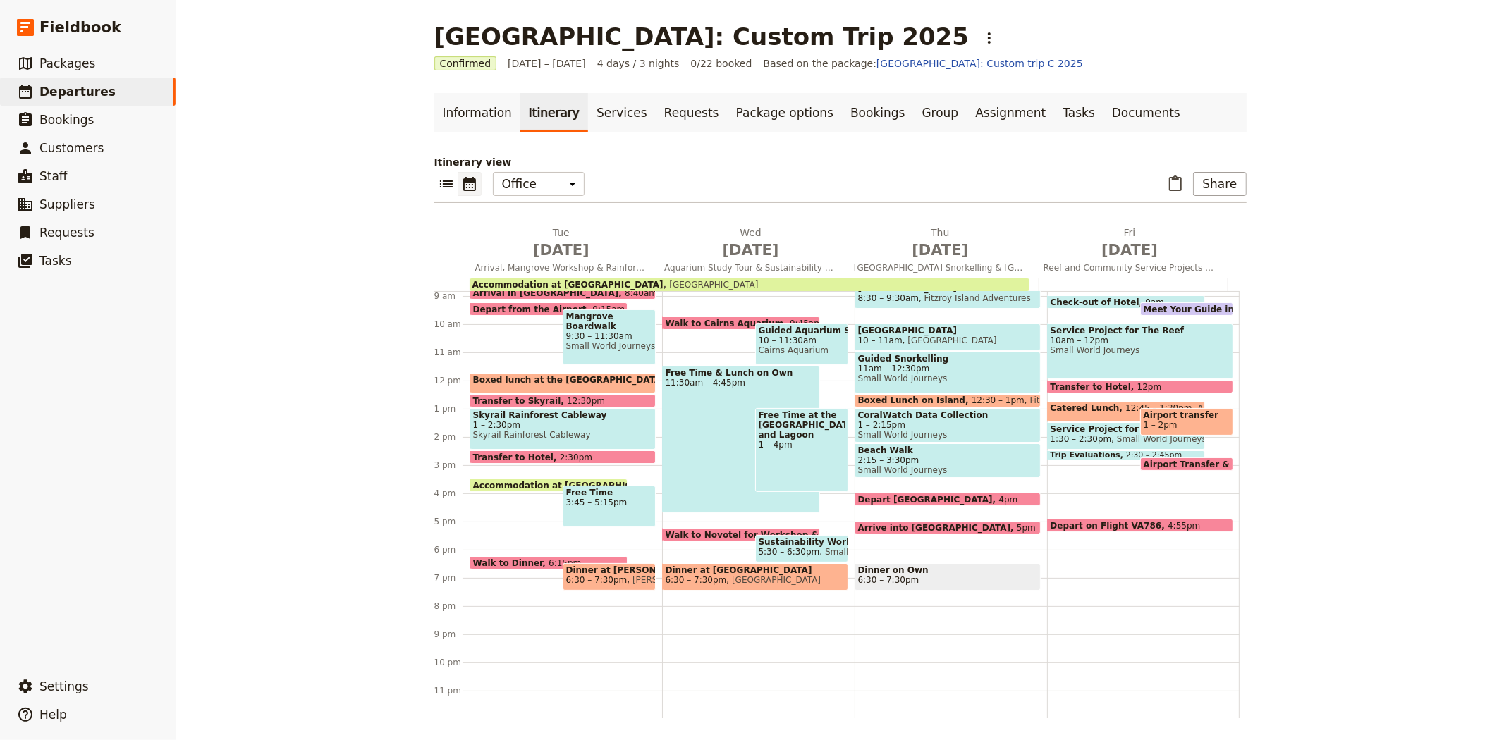
click at [665, 590] on div "Continental Breakfast at Hotel 8 – 8:45am [GEOGRAPHIC_DATA] Walk to [GEOGRAPHIC…" at bounding box center [758, 380] width 192 height 677
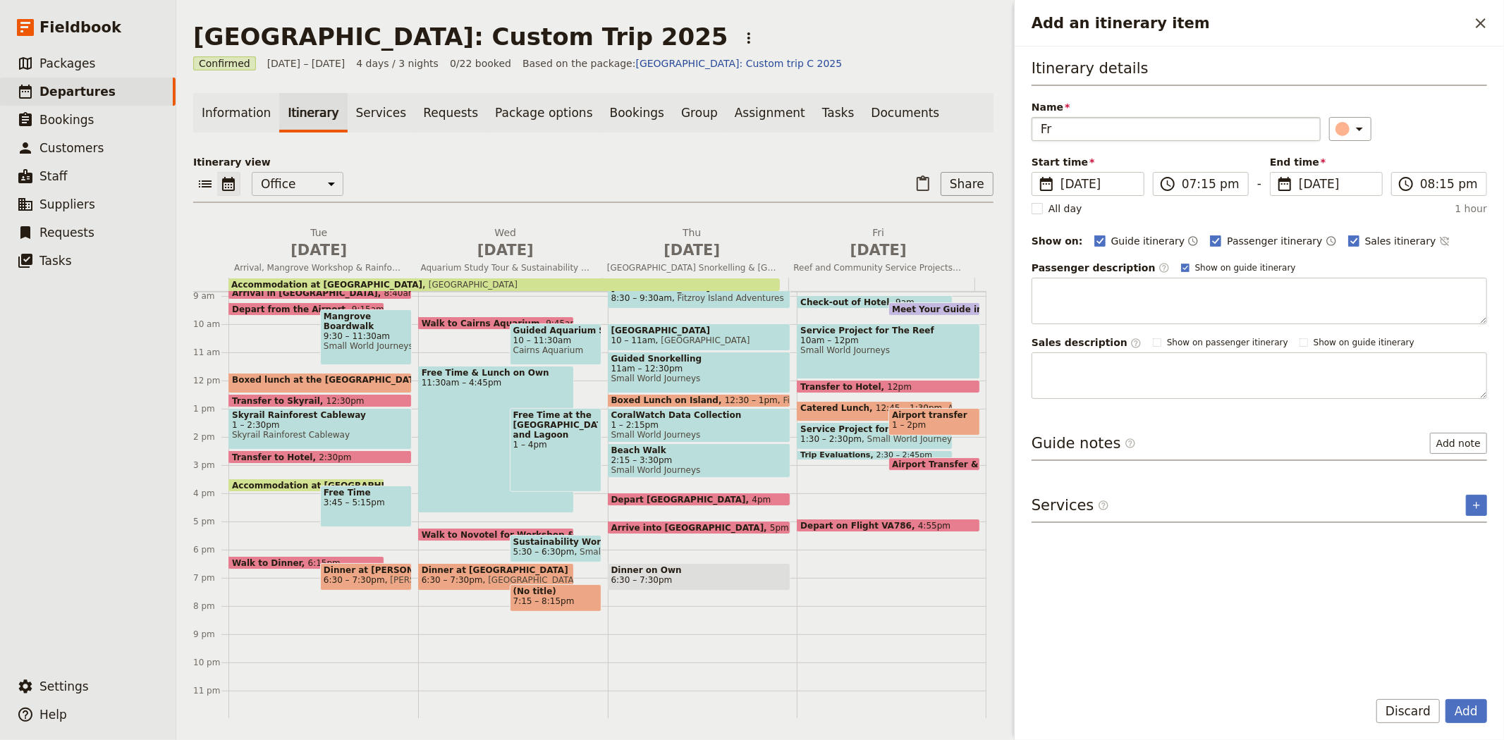
type input "F"
type input "T"
type input "Games"
click at [1095, 299] on textarea "Add an itinerary item" at bounding box center [1259, 301] width 455 height 47
click at [1075, 297] on textarea "Add an itinerary item" at bounding box center [1259, 301] width 455 height 47
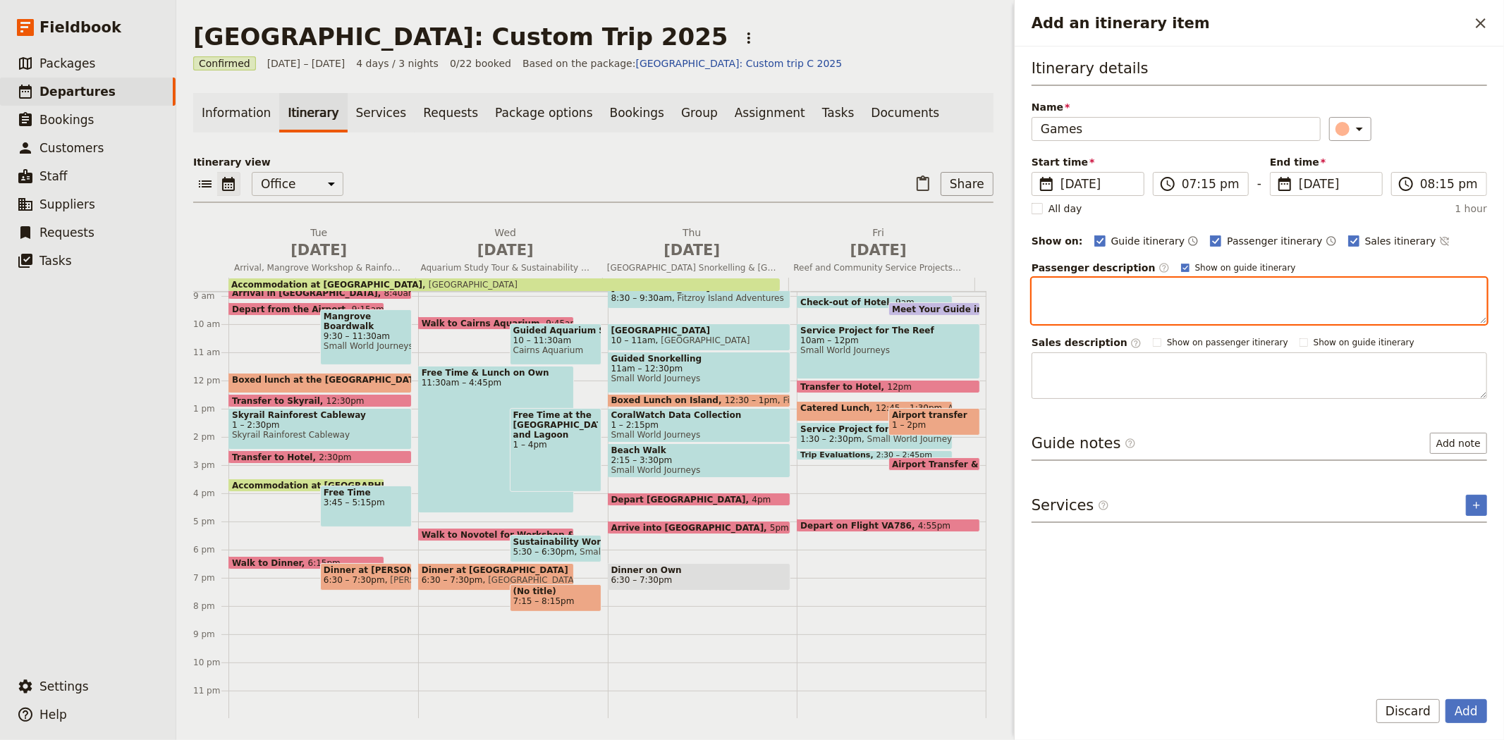
paste textarea "[GEOGRAPHIC_DATA] has kindly granted Montessori permission to use the restauran…"
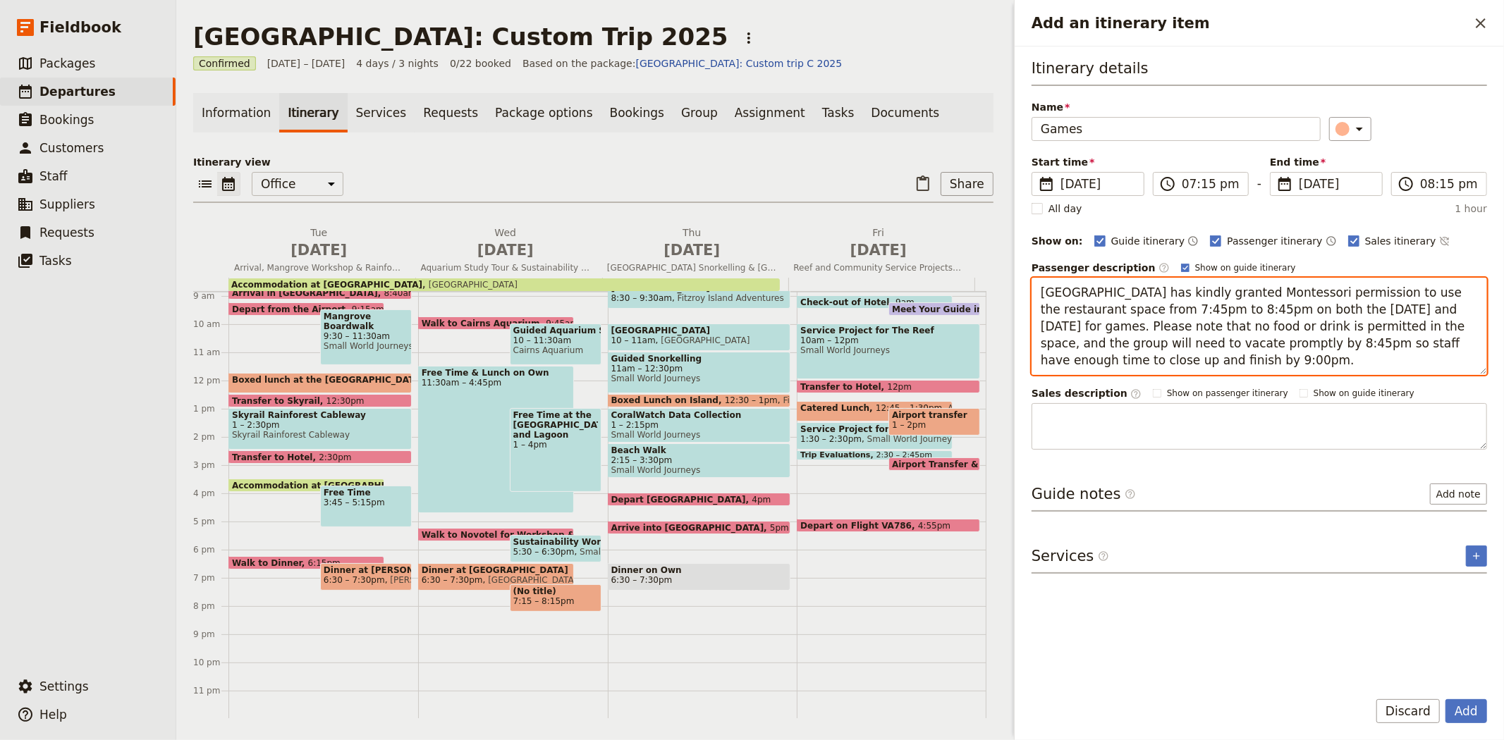
drag, startPoint x: 1202, startPoint y: 308, endPoint x: 1465, endPoint y: 314, distance: 262.4
click at [1465, 314] on textarea "[GEOGRAPHIC_DATA] has kindly granted Montessori permission to use the restauran…" at bounding box center [1259, 326] width 455 height 97
click at [1140, 341] on textarea "[GEOGRAPHIC_DATA] has kindly granted Montessori permission to use the restauran…" at bounding box center [1259, 326] width 455 height 97
type textarea "[GEOGRAPHIC_DATA] has kindly granted Montessori permission to use the restauran…"
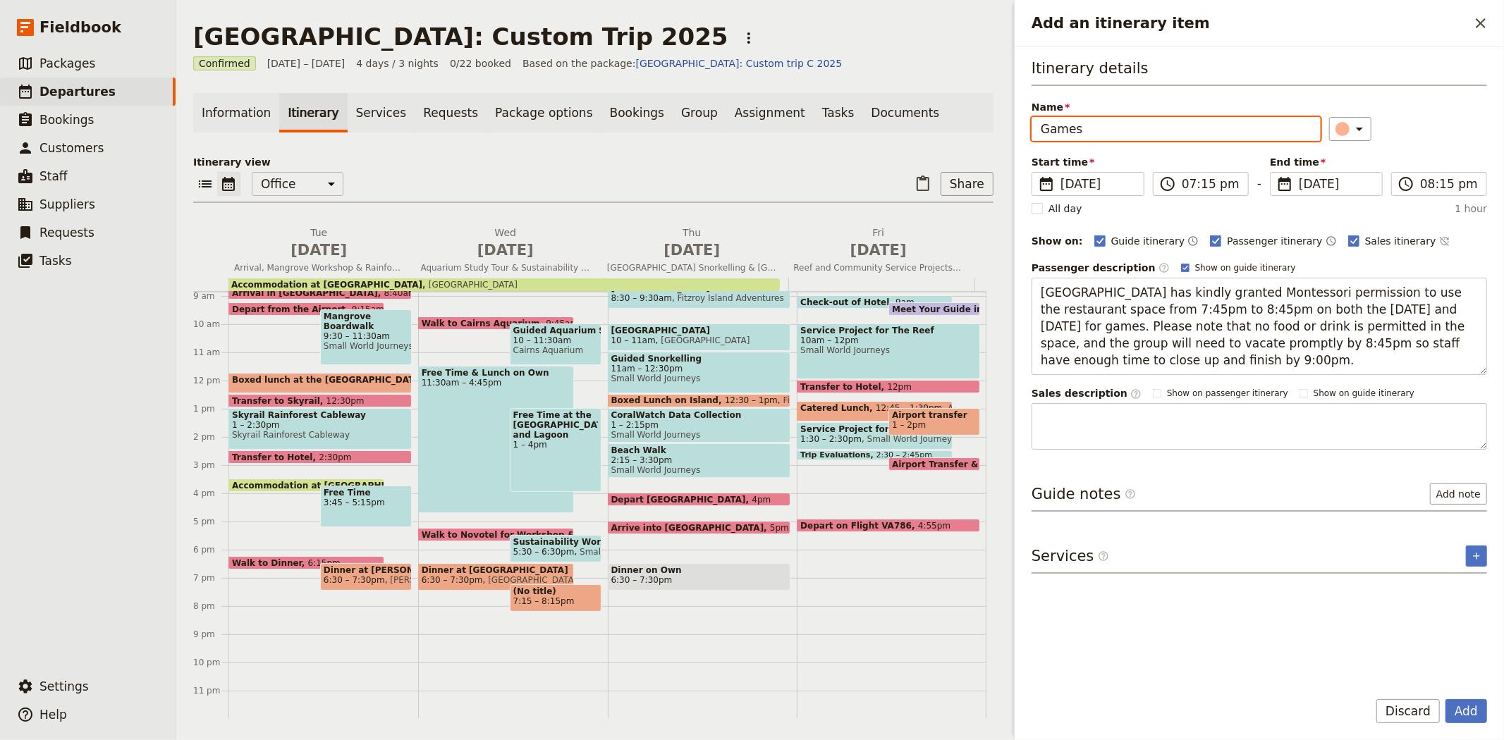
click at [1120, 128] on input "Games" at bounding box center [1176, 129] width 289 height 24
type input "G"
type input "Booked Space for School Use"
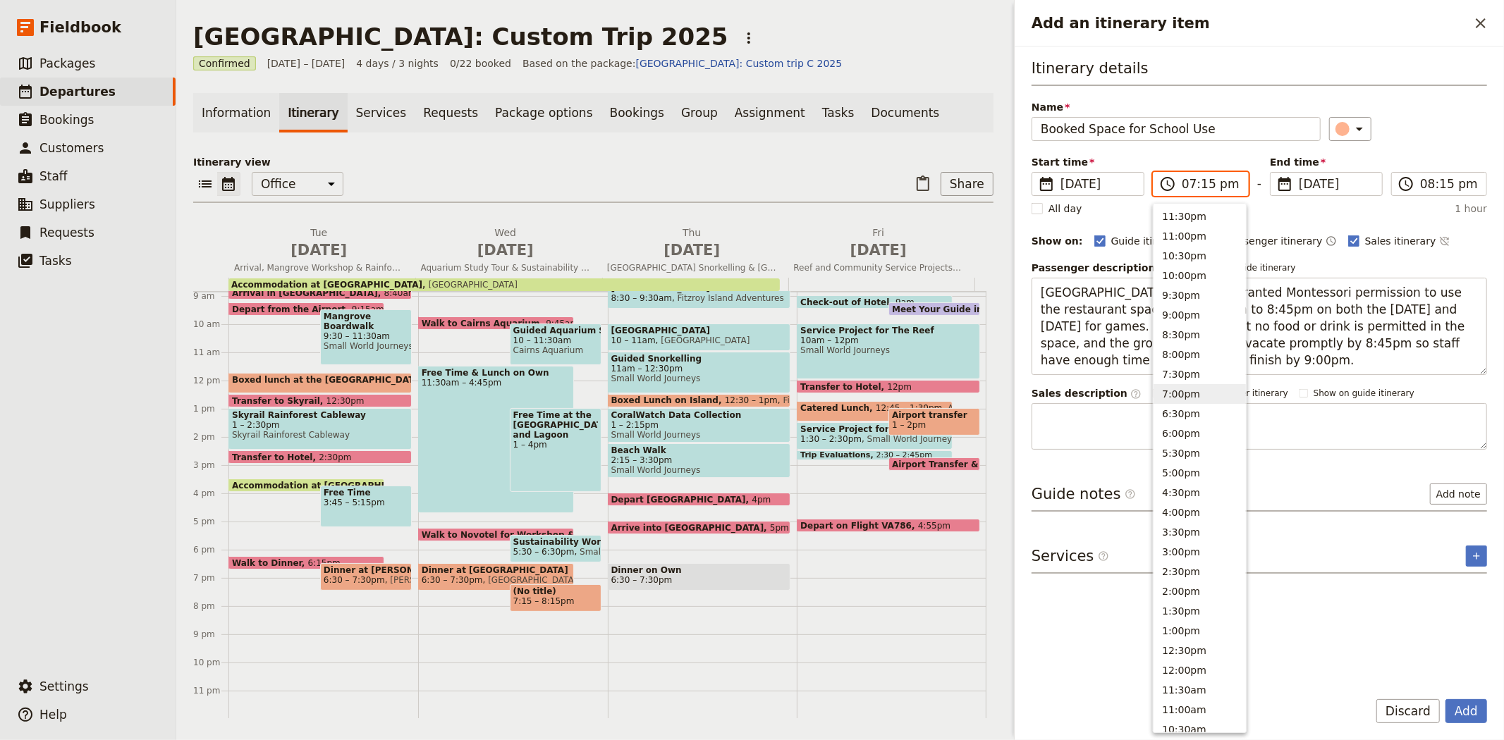
click at [1201, 178] on input "07:15 pm" at bounding box center [1211, 184] width 58 height 17
click at [1204, 182] on input "07:15 pm" at bounding box center [1211, 184] width 58 height 17
type input "07:45 pm"
click at [1435, 108] on div "Name Booked Space for School Use ​" at bounding box center [1259, 120] width 455 height 41
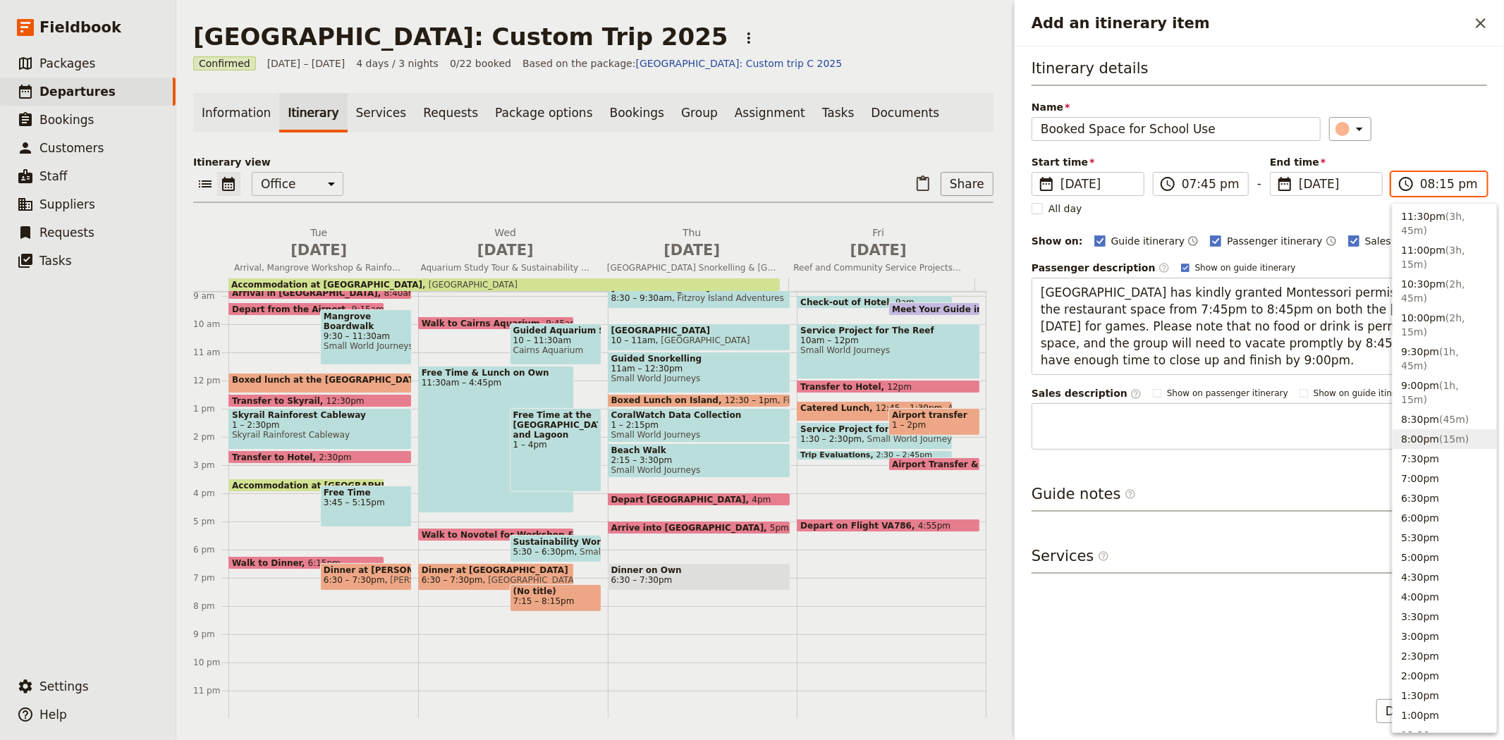
click at [1437, 181] on input "08:15 pm" at bounding box center [1449, 184] width 58 height 17
click at [1445, 184] on input "08:15 pm" at bounding box center [1449, 184] width 58 height 17
type input "08:45 pm"
click at [1446, 129] on div "​" at bounding box center [1408, 129] width 159 height 24
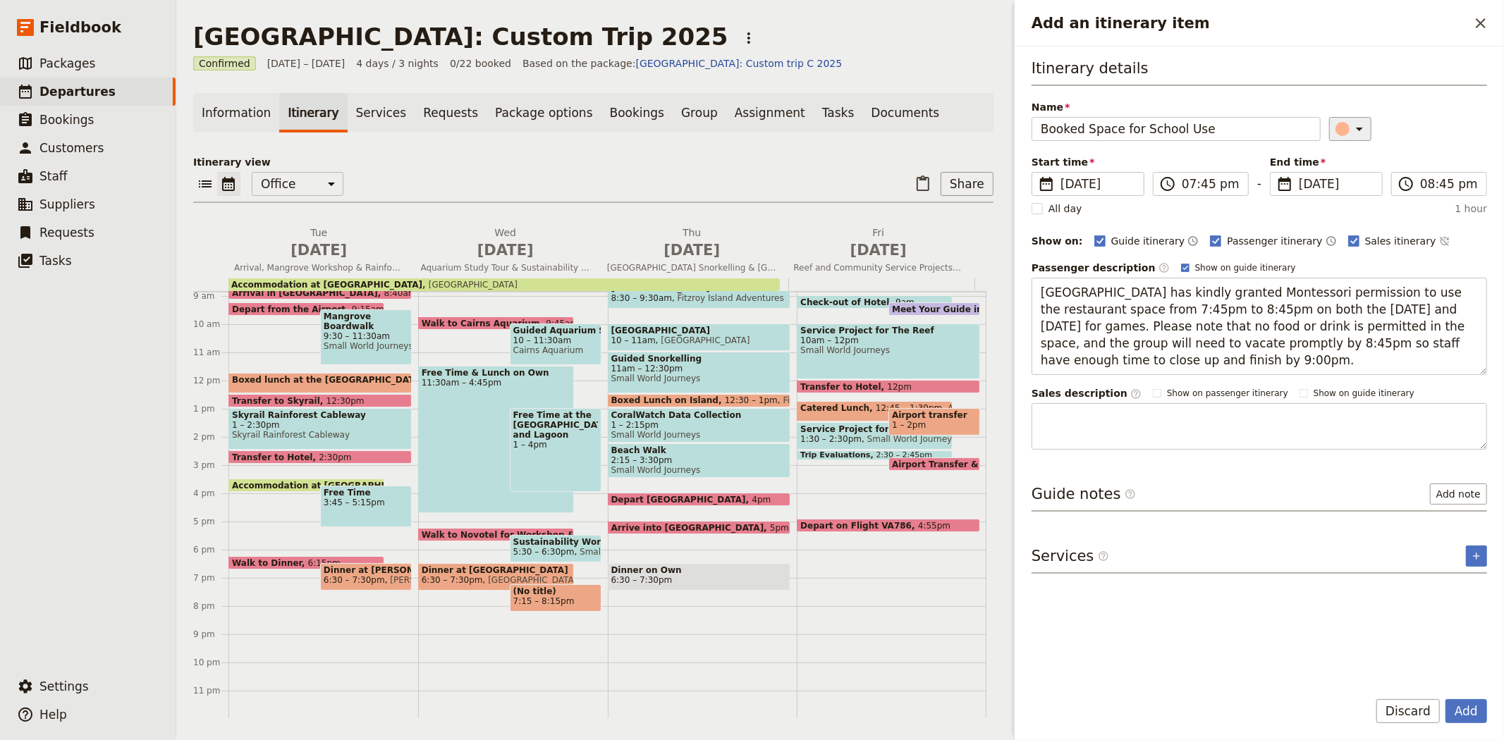
click at [1329, 117] on button "​" at bounding box center [1350, 129] width 42 height 24
click at [1328, 233] on div "button" at bounding box center [1333, 226] width 14 height 14
click at [1474, 715] on button "Add" at bounding box center [1466, 711] width 42 height 24
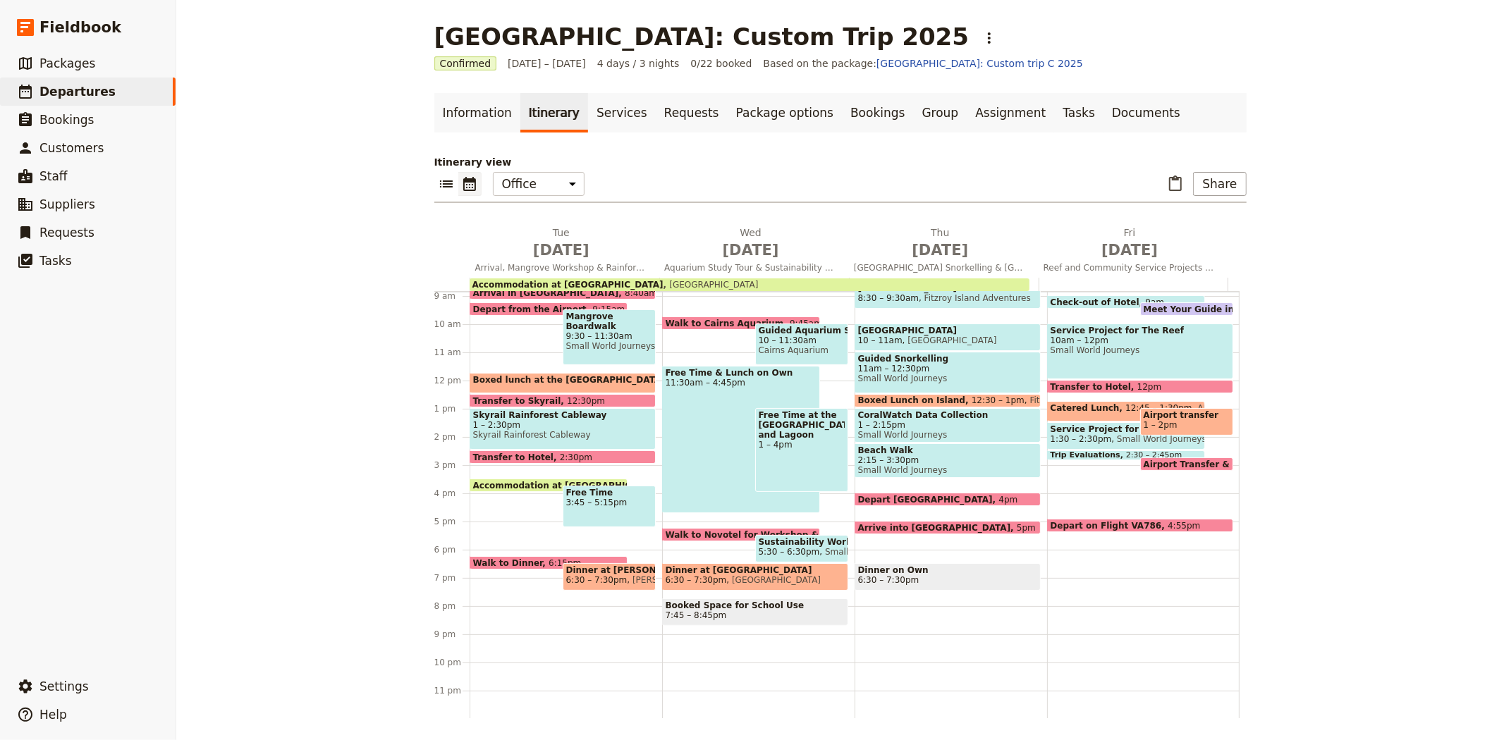
click at [717, 607] on span "Booked Space for School Use" at bounding box center [755, 606] width 179 height 10
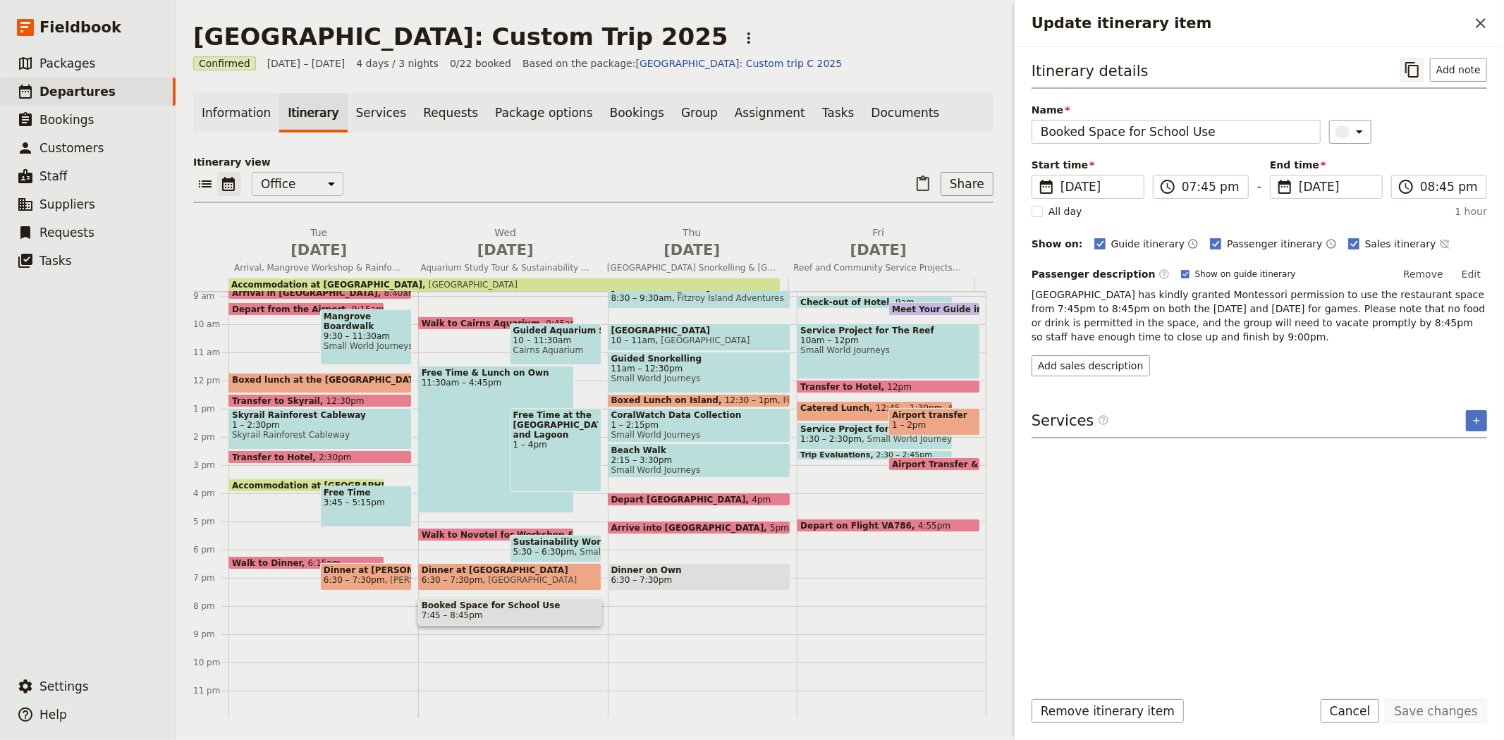
click at [1417, 68] on icon "Copy itinerary item" at bounding box center [1412, 69] width 17 height 17
click at [1491, 19] on button "​" at bounding box center [1481, 23] width 24 height 24
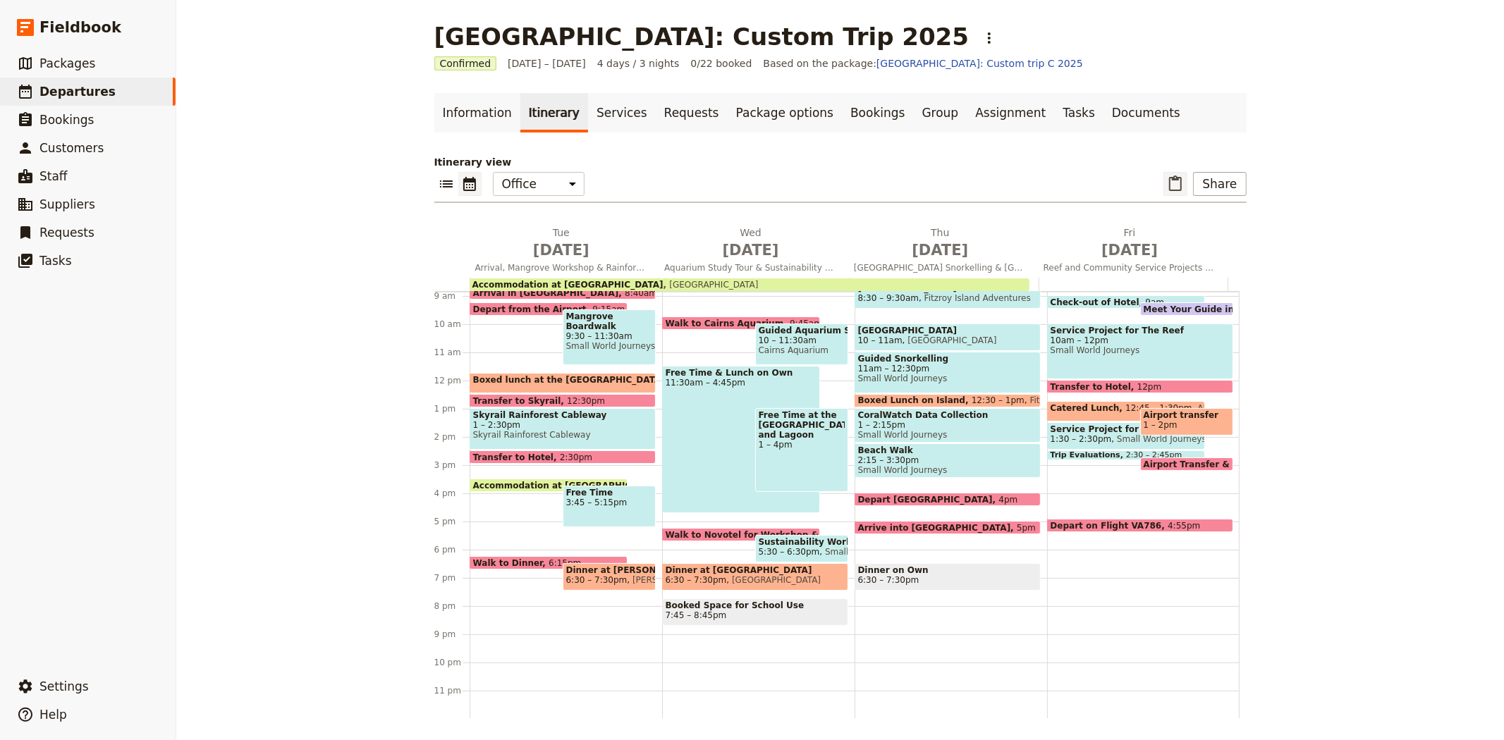
click at [1172, 185] on icon "Paste itinerary item" at bounding box center [1175, 184] width 17 height 17
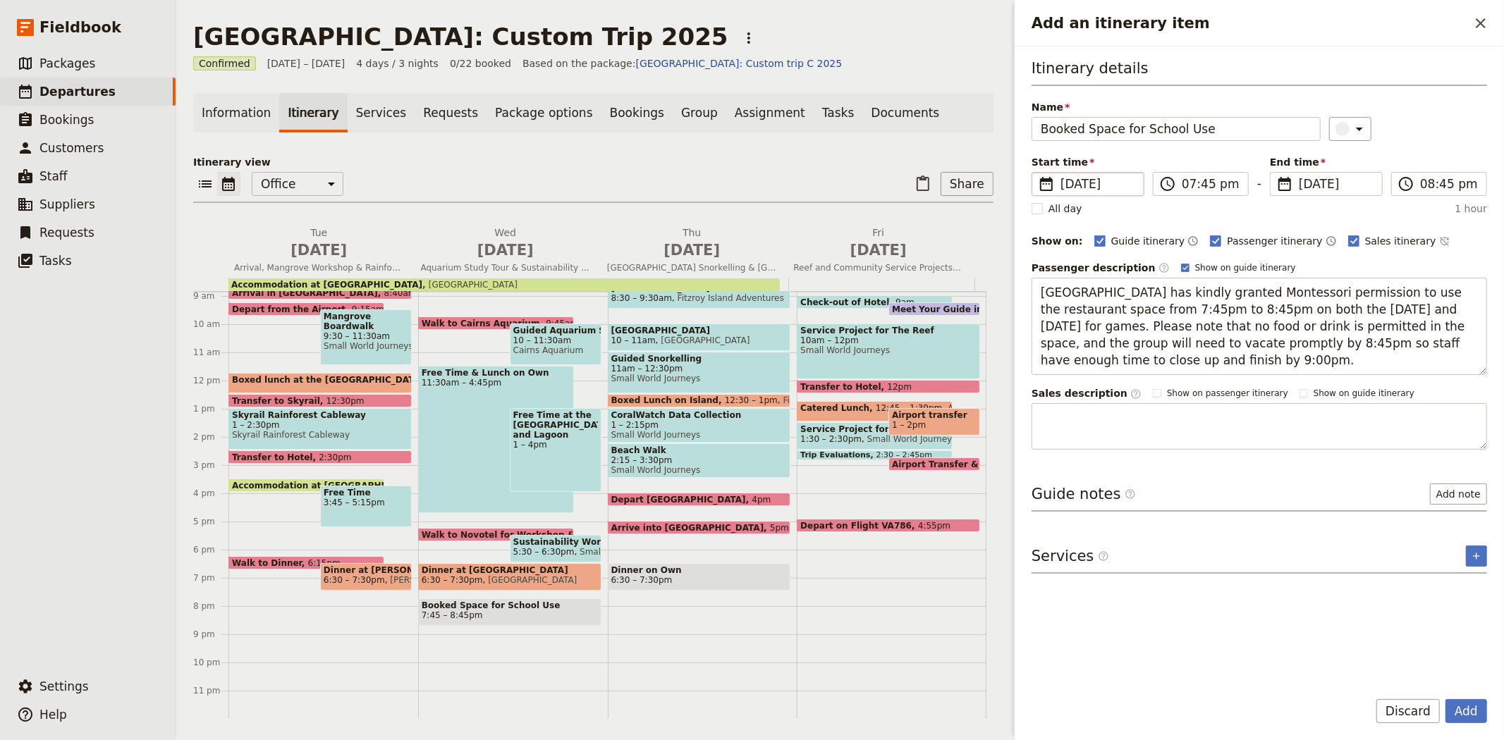
click at [1077, 182] on span "[DATE]" at bounding box center [1097, 184] width 75 height 17
click at [1038, 173] on input "[DATE]" at bounding box center [1037, 172] width 1 height 1
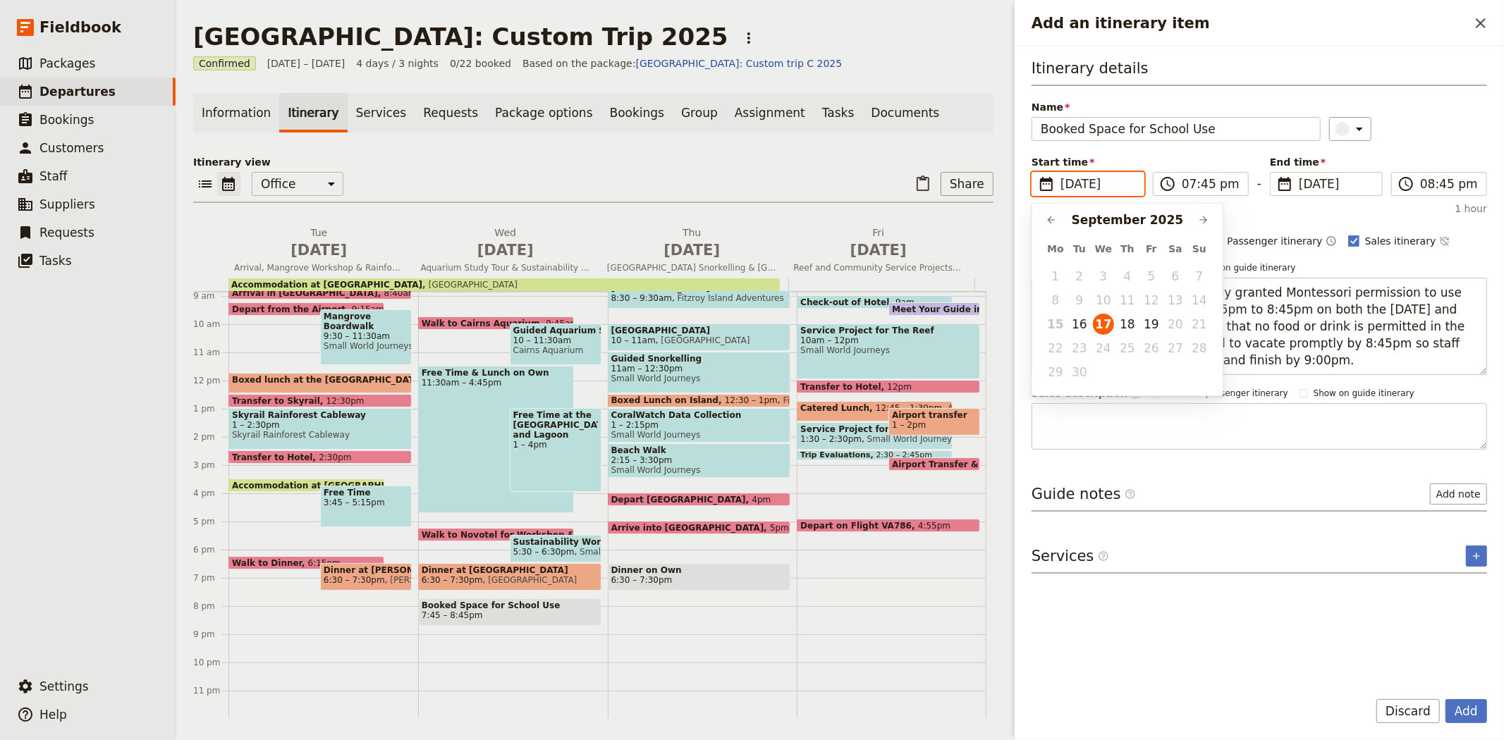
scroll to position [0, 0]
click at [1123, 322] on button "18" at bounding box center [1127, 324] width 21 height 21
type input "[DATE]"
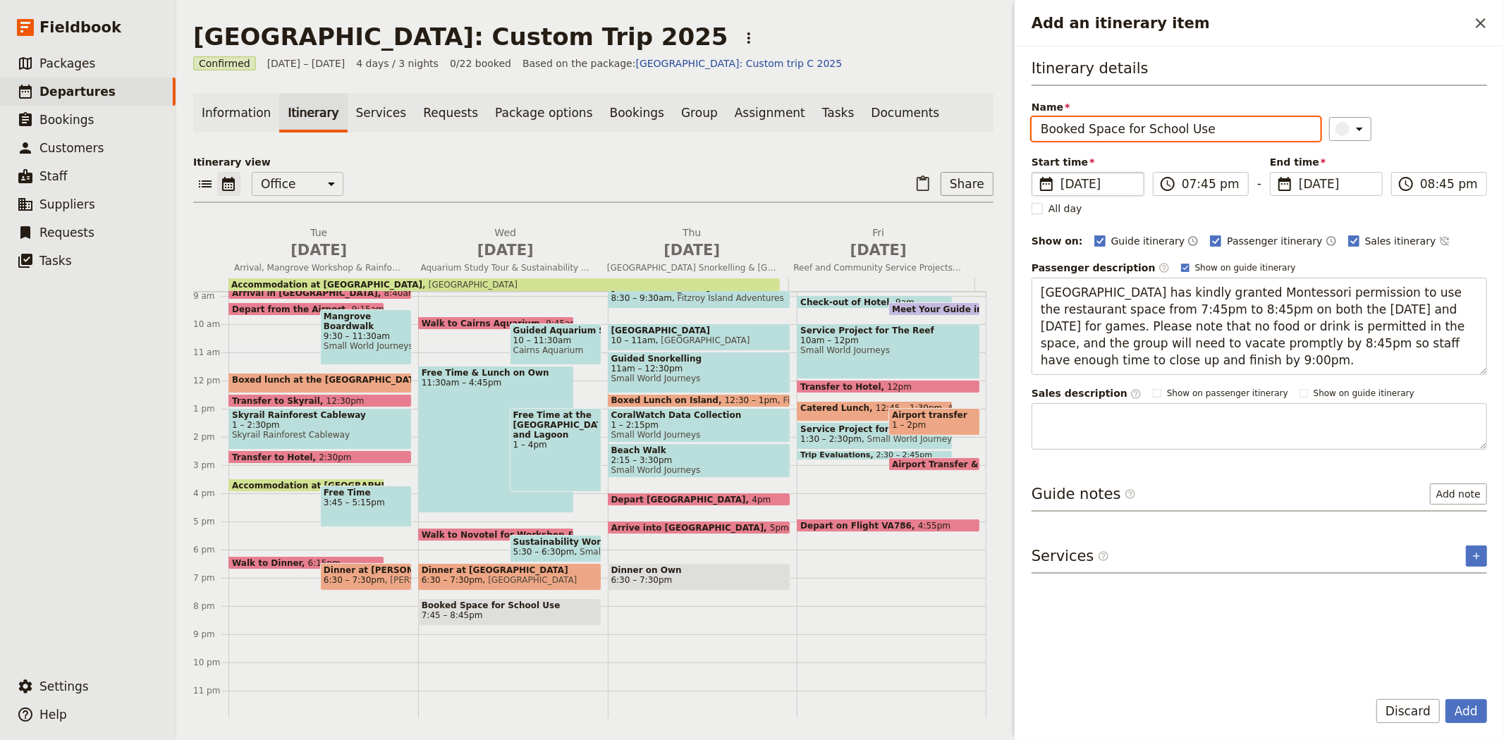
type input "[DATE]"
click at [1409, 130] on div "​" at bounding box center [1408, 129] width 159 height 24
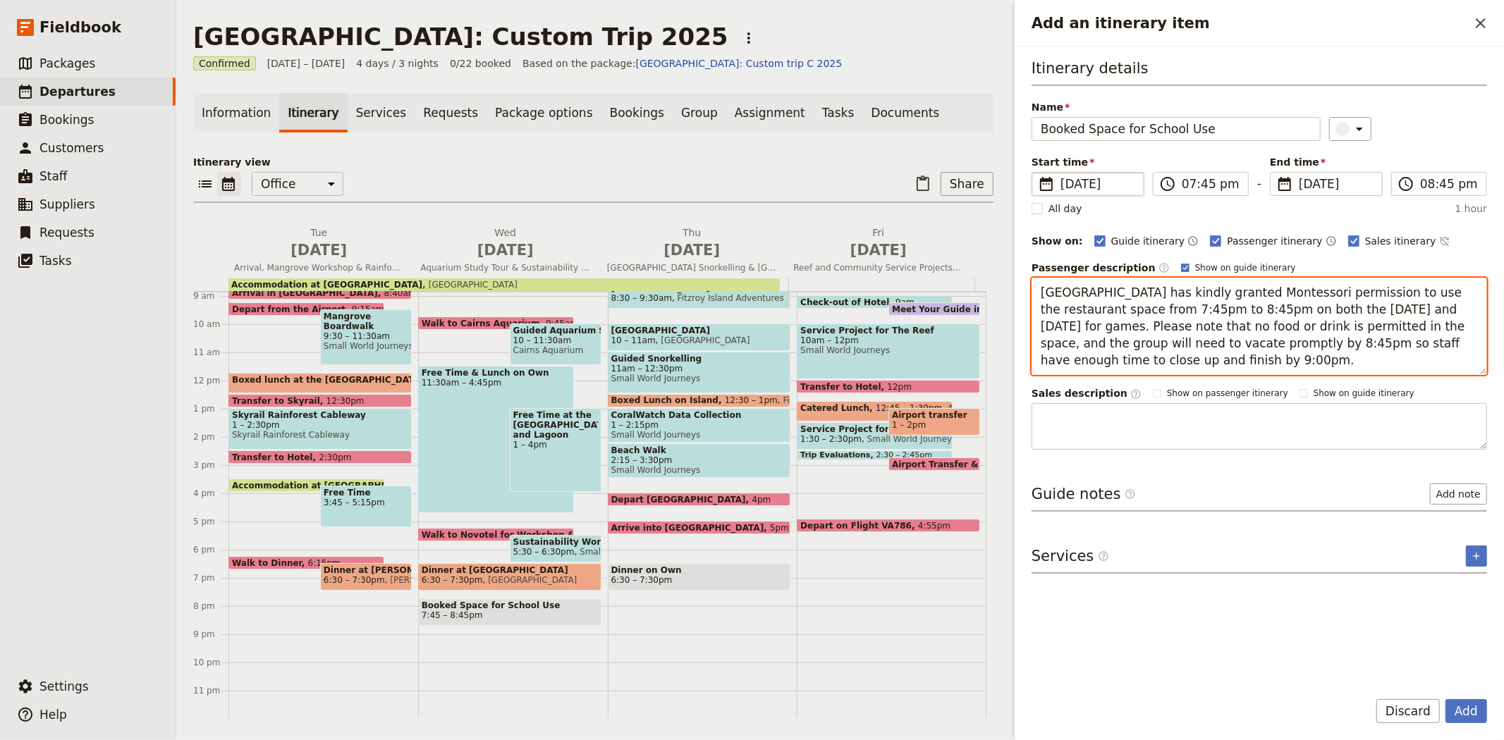
click at [1355, 293] on textarea "[GEOGRAPHIC_DATA] has kindly granted Montessori permission to use the restauran…" at bounding box center [1259, 326] width 455 height 97
drag, startPoint x: 1352, startPoint y: 291, endPoint x: 950, endPoint y: 291, distance: 401.9
click at [950, 291] on div "[GEOGRAPHIC_DATA]: Custom Trip 2025 ​ Confirmed [DATE] – [DATE] 4 days / 3 nigh…" at bounding box center [840, 370] width 1328 height 740
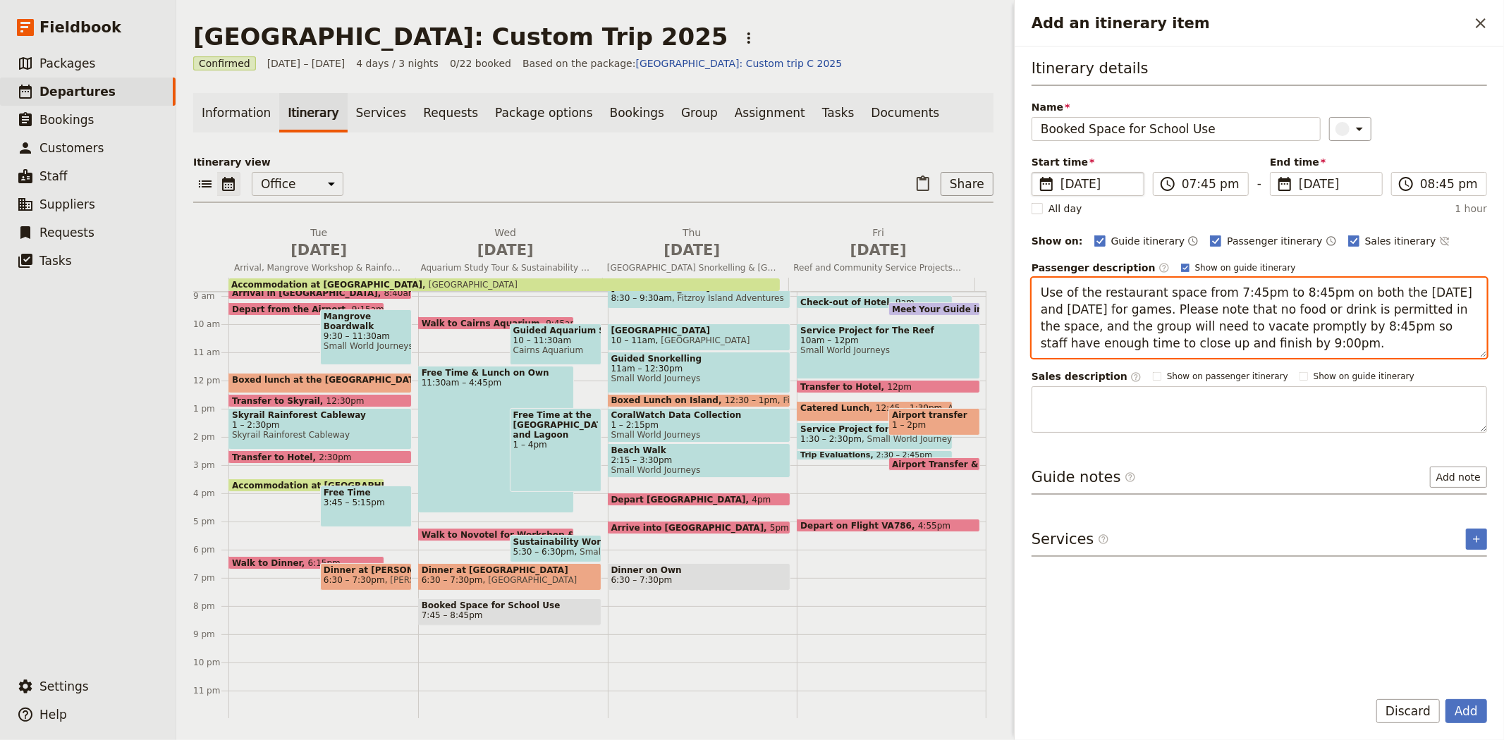
drag, startPoint x: 1159, startPoint y: 308, endPoint x: 1187, endPoint y: 291, distance: 32.3
click at [1187, 291] on textarea "Use of the restaurant space from 7:45pm to 8:45pm on both the [DATE] and [DATE]…" at bounding box center [1259, 318] width 455 height 80
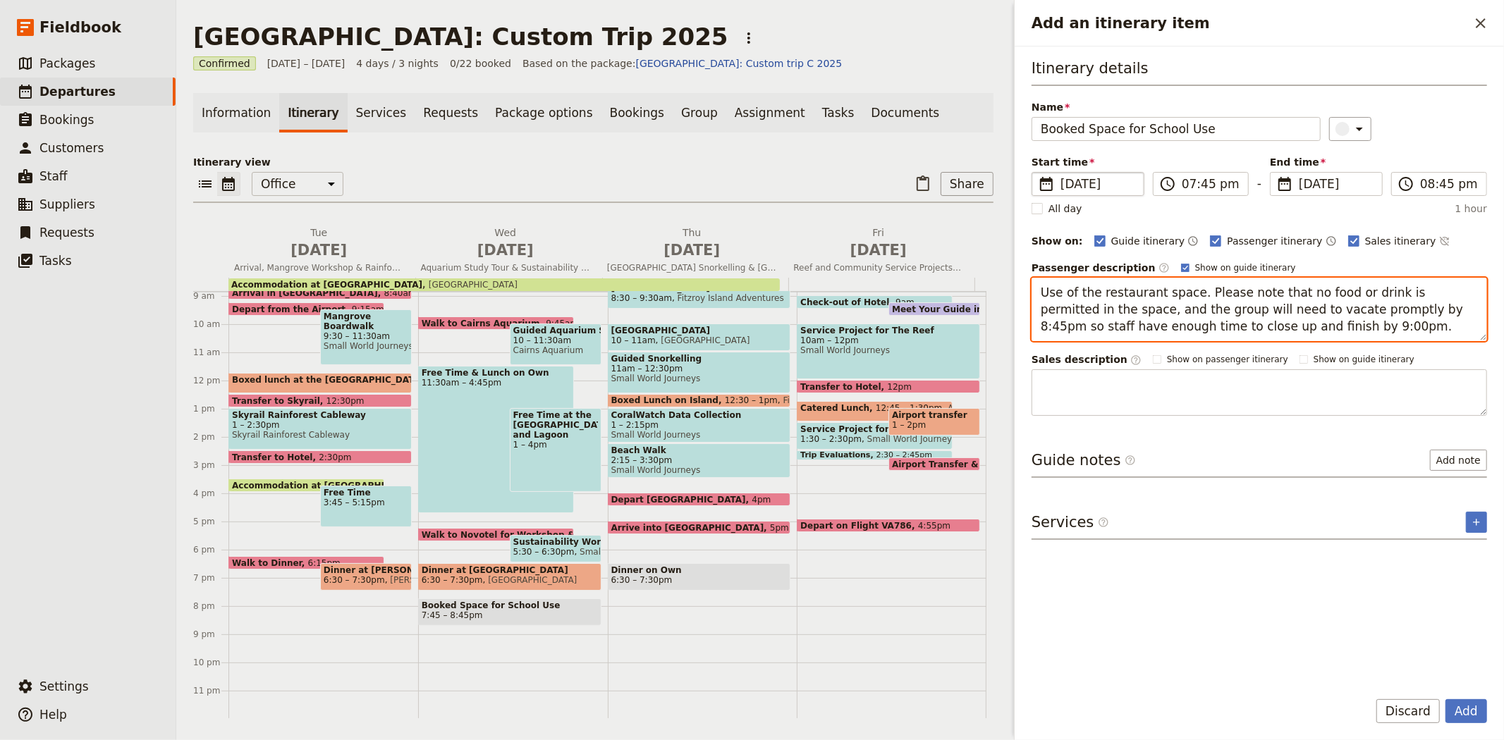
drag, startPoint x: 1292, startPoint y: 327, endPoint x: 1364, endPoint y: 308, distance: 73.7
click at [1364, 308] on textarea "Use of the restaurant space. Please note that no food or drink is permitted in …" at bounding box center [1259, 309] width 455 height 63
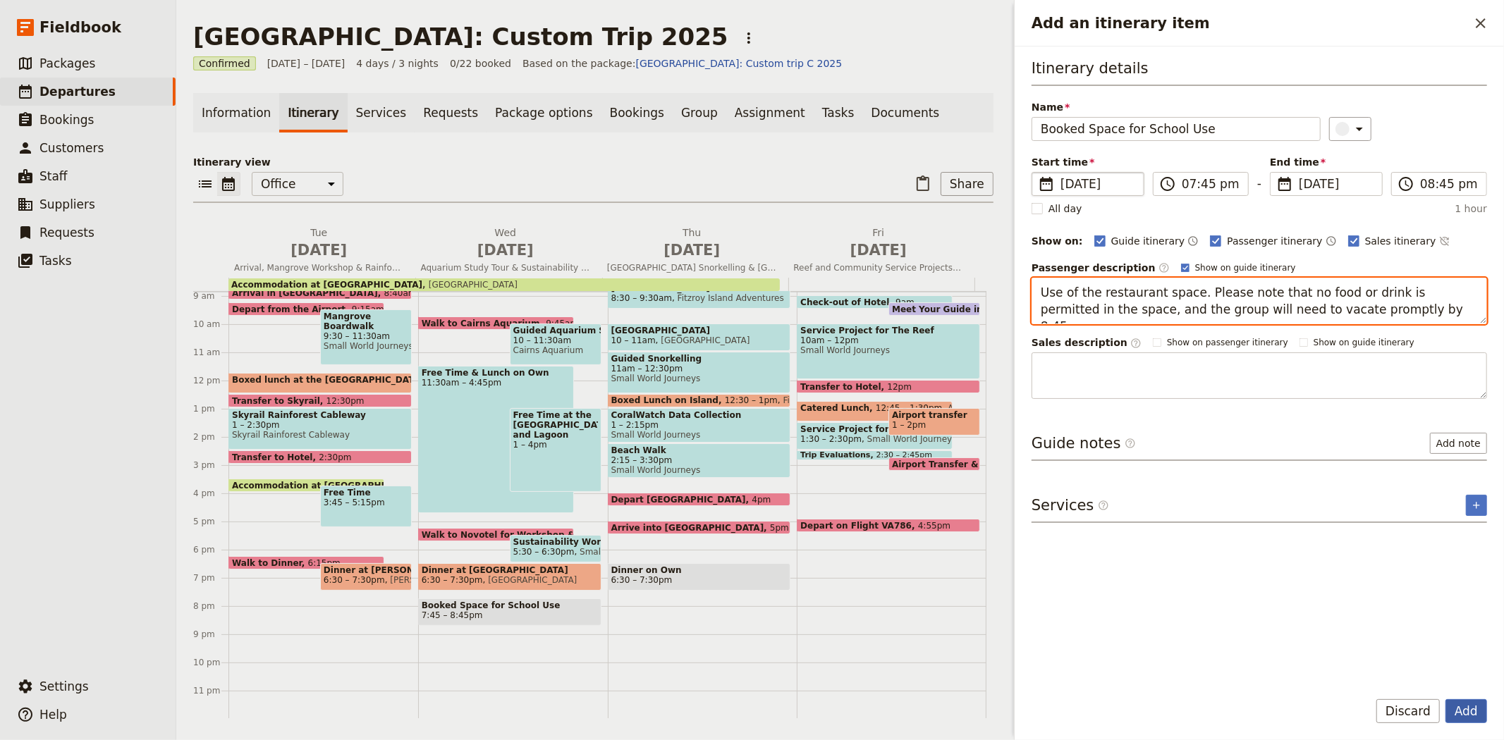
type textarea "Use of the restaurant space. Please note that no food or drink is permitted in …"
click at [1461, 709] on button "Add" at bounding box center [1466, 711] width 42 height 24
